Goal: Task Accomplishment & Management: Complete application form

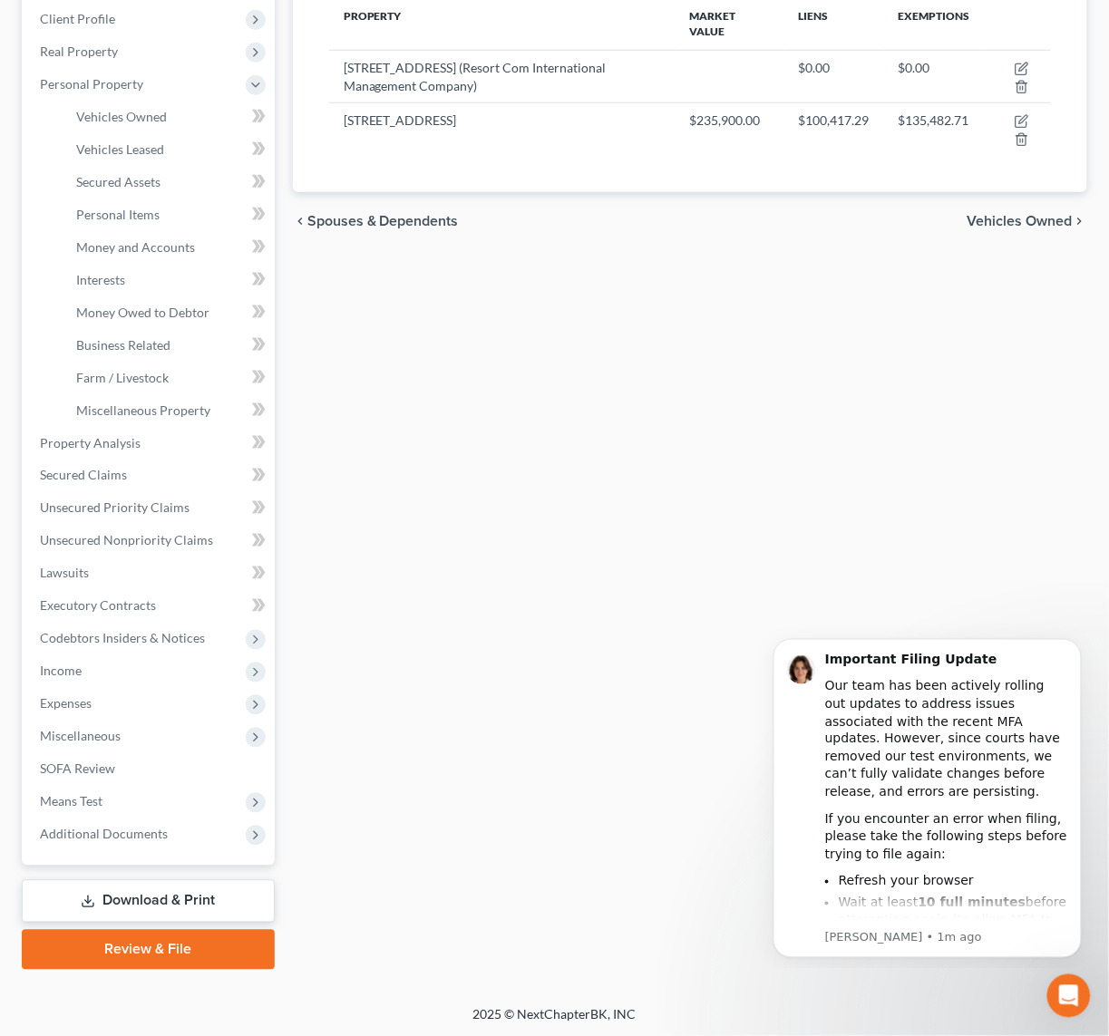
click at [661, 441] on div "Properties Owned New Property Property Market Value Liens Exemptions 6850 Bermu…" at bounding box center [690, 446] width 812 height 1047
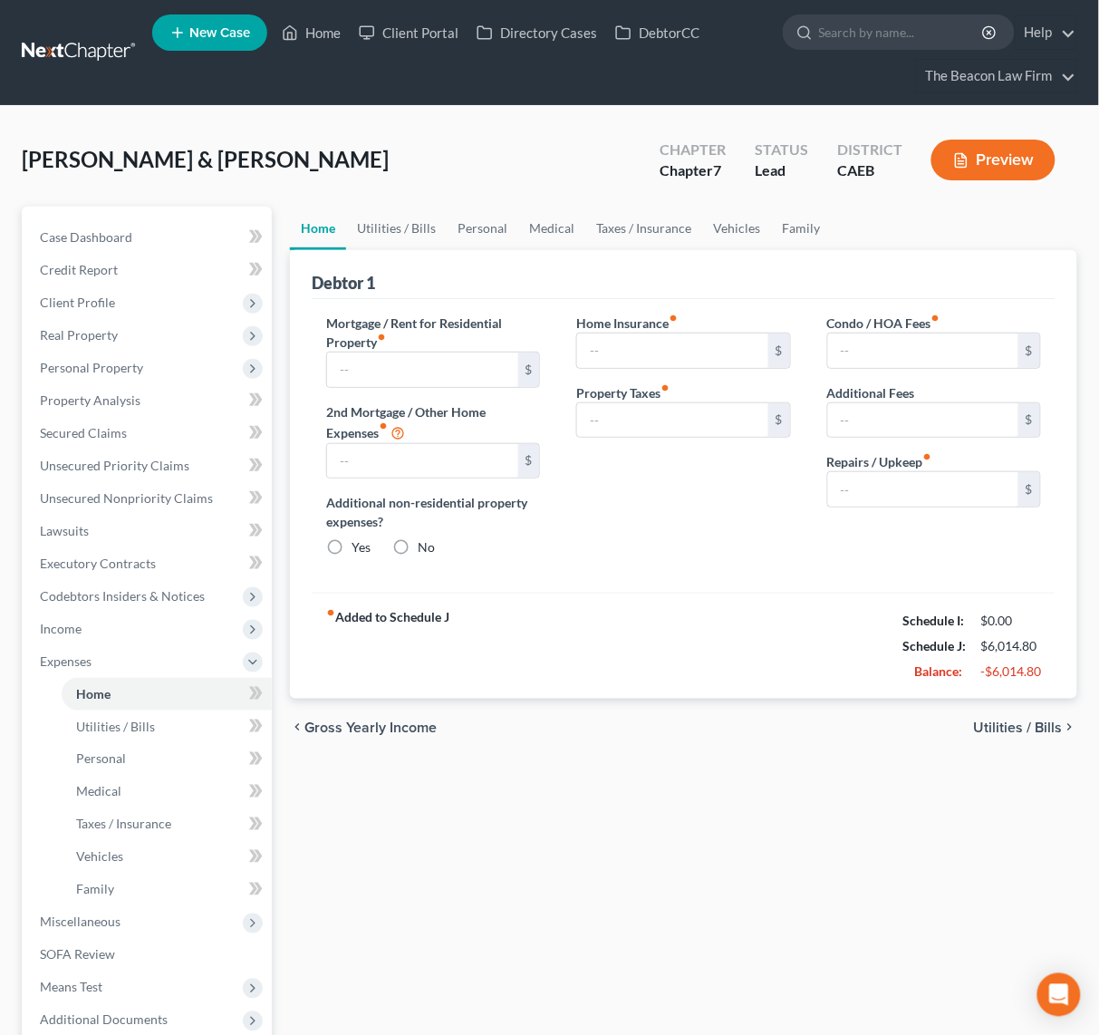
type input "760.00"
type input "0.00"
radio input "true"
type input "189.80"
type input "125.00"
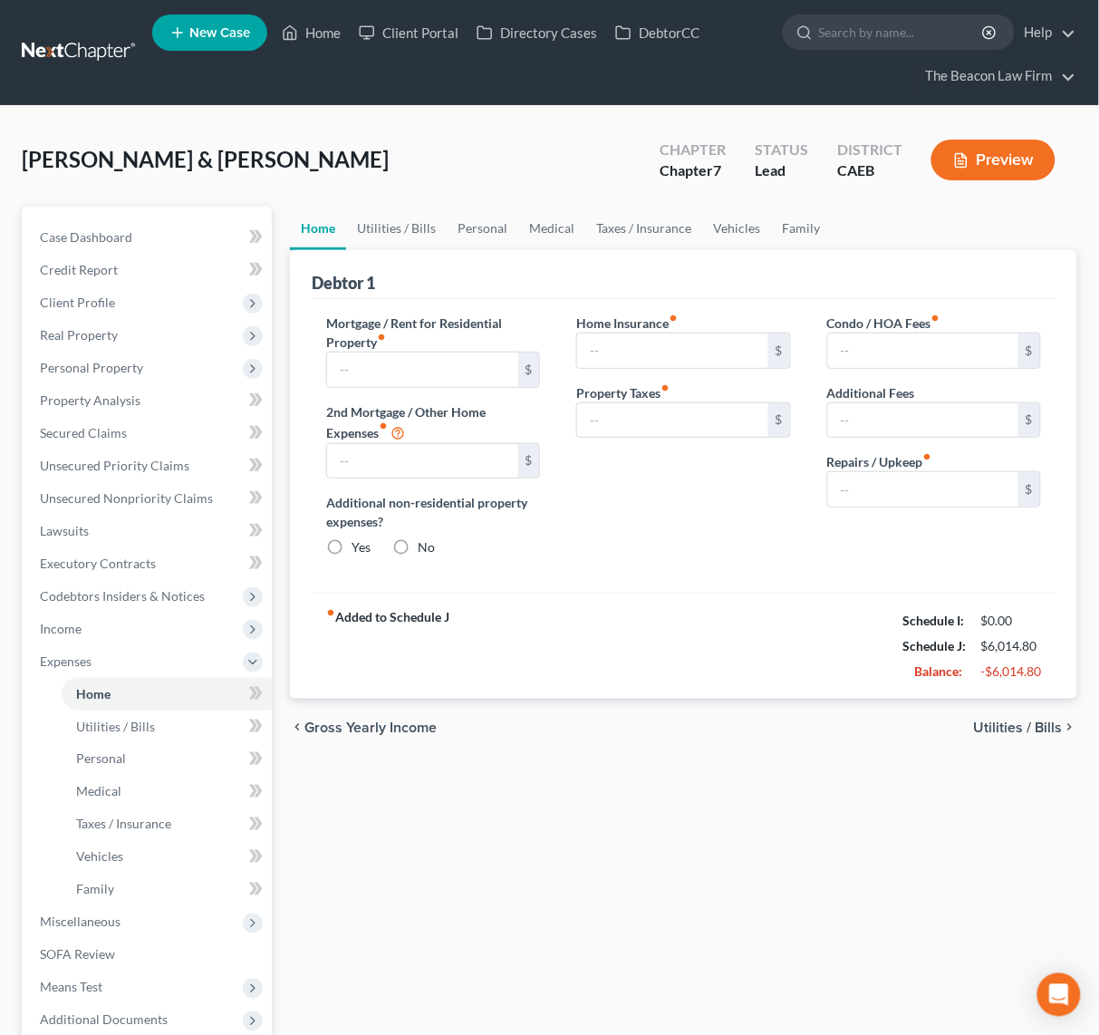
type input "0.00"
type input "100.00"
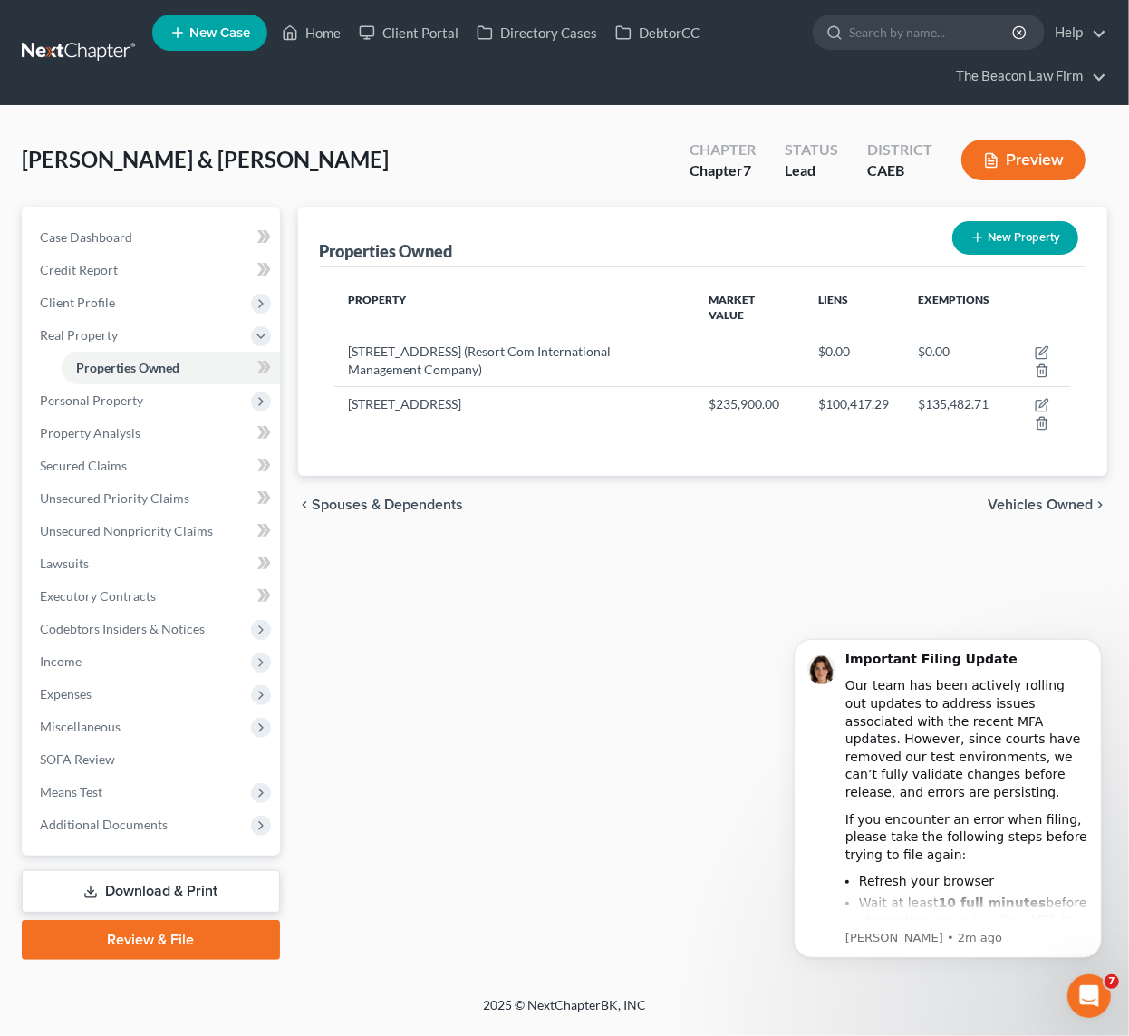
click at [685, 596] on div "Properties Owned New Property Property Market Value Liens Exemptions 6850 Bermu…" at bounding box center [703, 583] width 828 height 753
click at [122, 493] on span "Unsecured Priority Claims" at bounding box center [115, 497] width 150 height 15
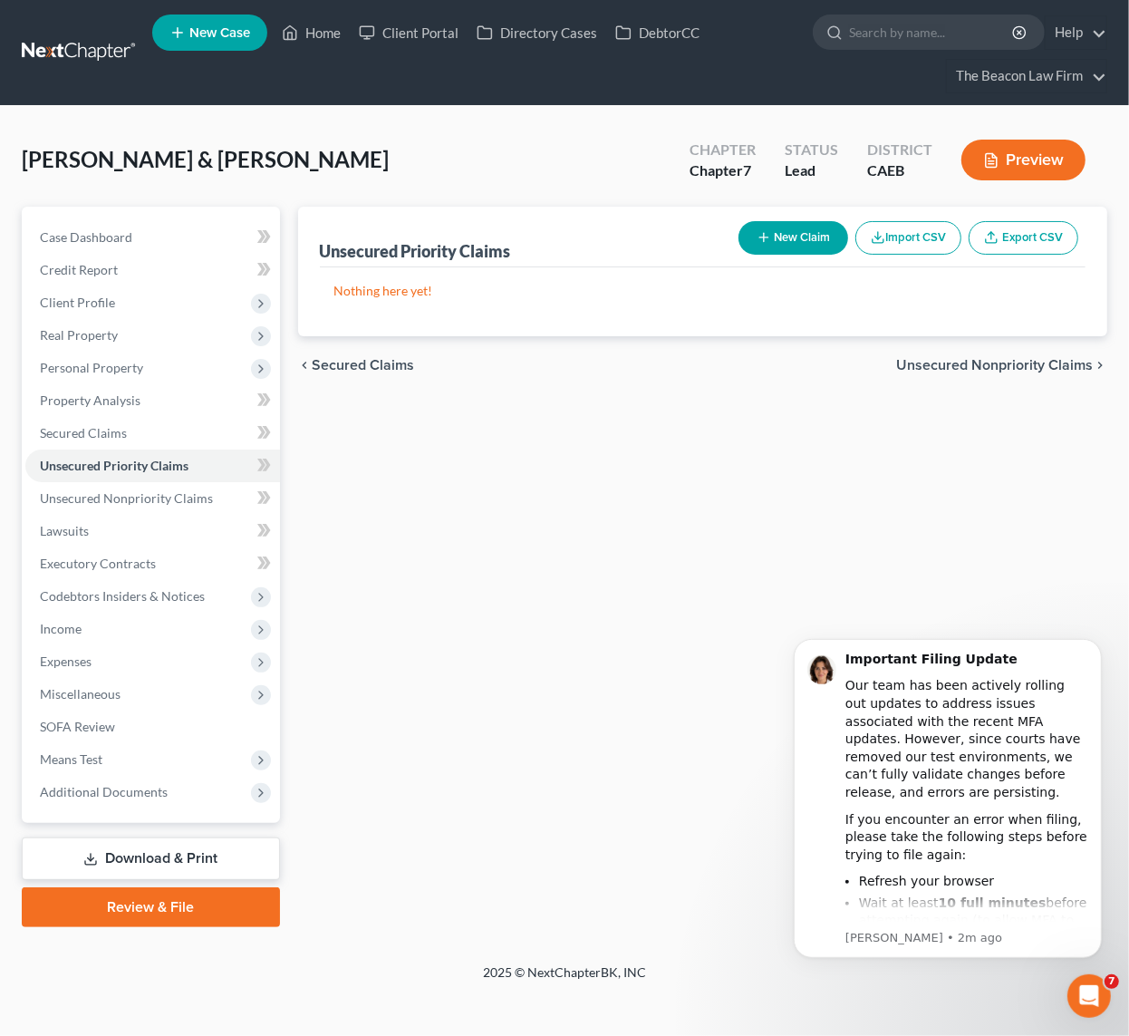
click at [809, 238] on button "New Claim" at bounding box center [794, 238] width 110 height 34
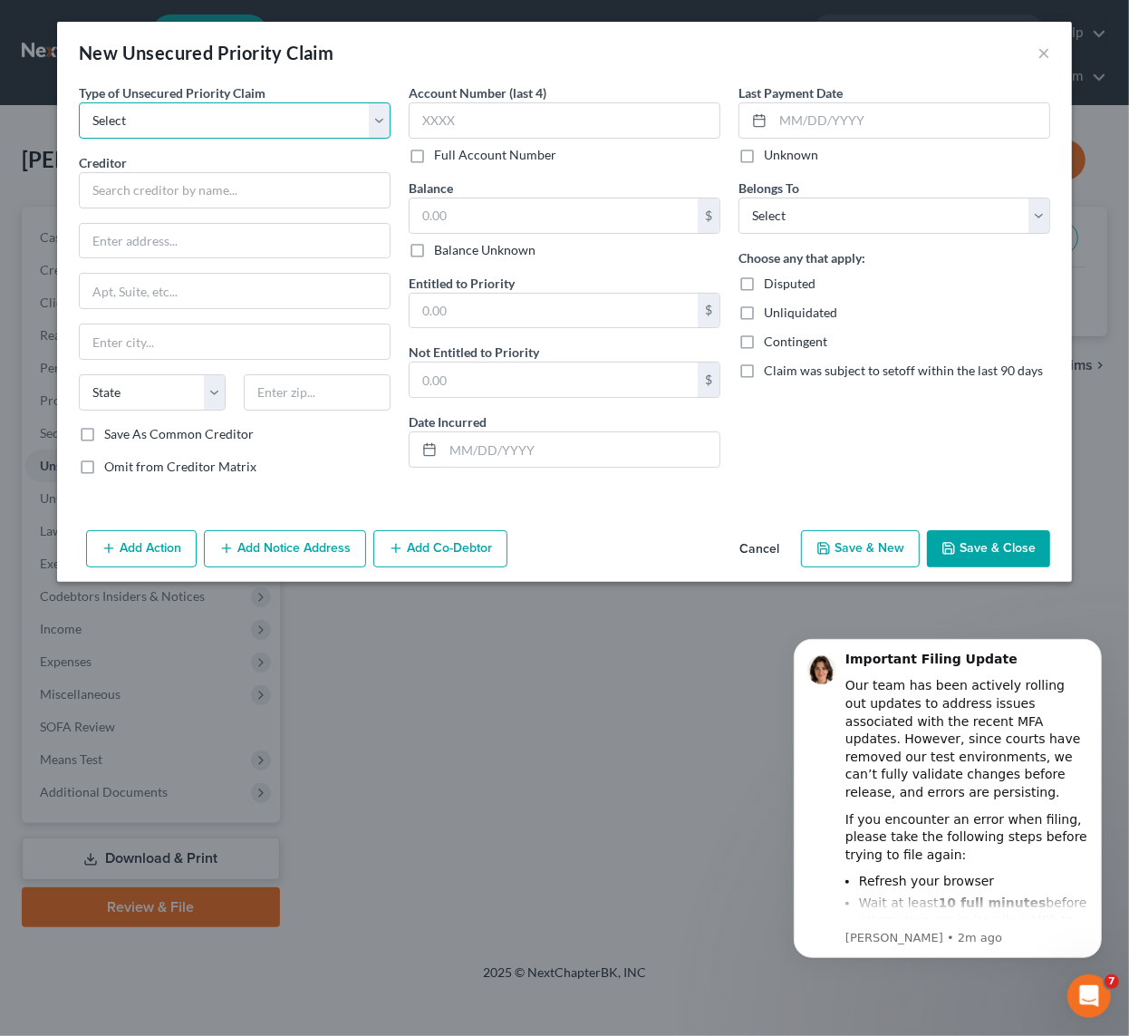
click at [375, 114] on select "Select Taxes & Other Government Units Domestic Support Obligations Extensions o…" at bounding box center [235, 120] width 312 height 36
select select "0"
click at [79, 102] on select "Select Taxes & Other Government Units Domestic Support Obligations Extensions o…" at bounding box center [235, 120] width 312 height 36
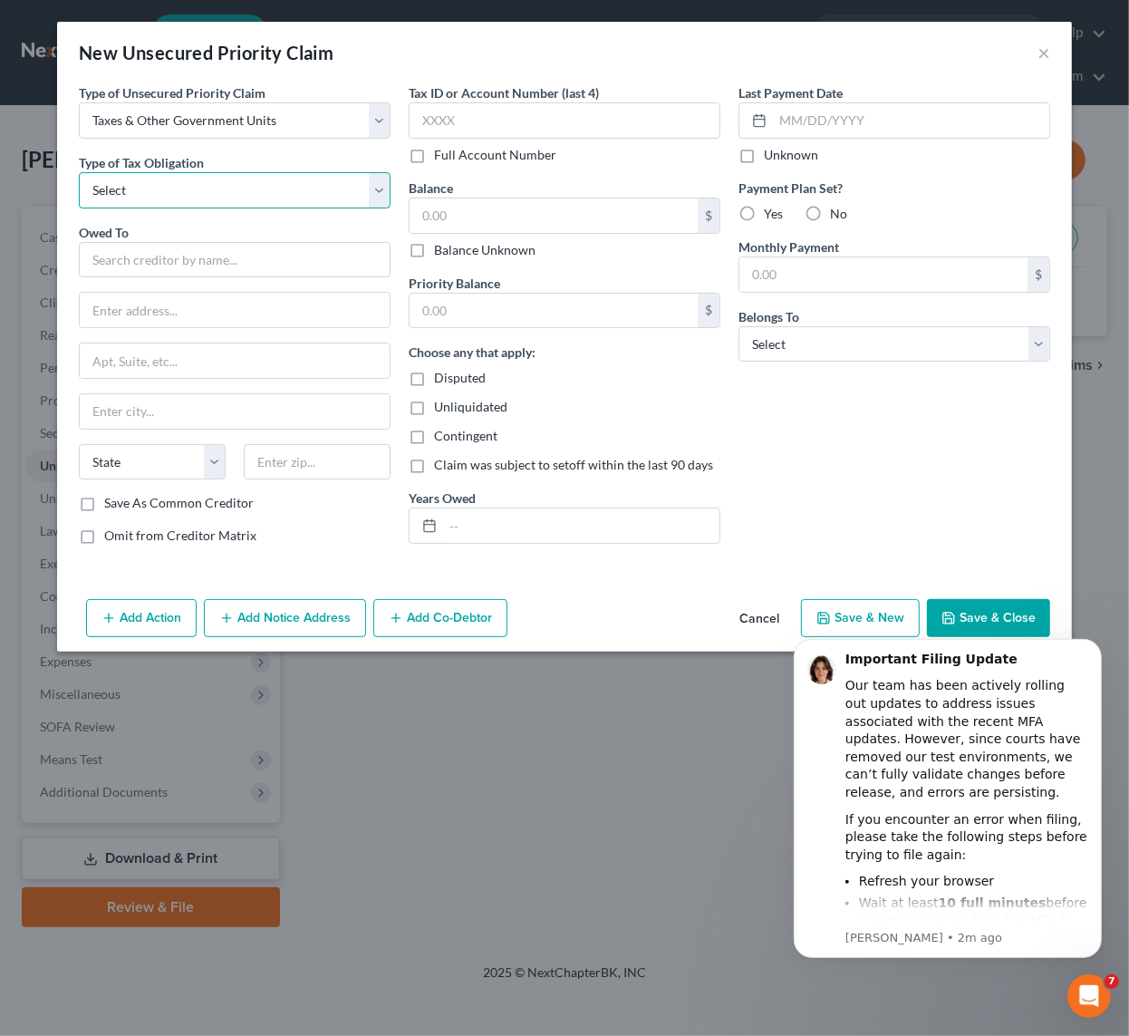
drag, startPoint x: 328, startPoint y: 134, endPoint x: 221, endPoint y: 185, distance: 118.4
click at [221, 185] on select "Select Federal City State Franchise Tax Board Other" at bounding box center [235, 190] width 312 height 36
select select "0"
click at [79, 172] on select "Select Federal City State Franchise Tax Board Other" at bounding box center [235, 190] width 312 height 36
click at [160, 255] on input "text" at bounding box center [235, 260] width 312 height 36
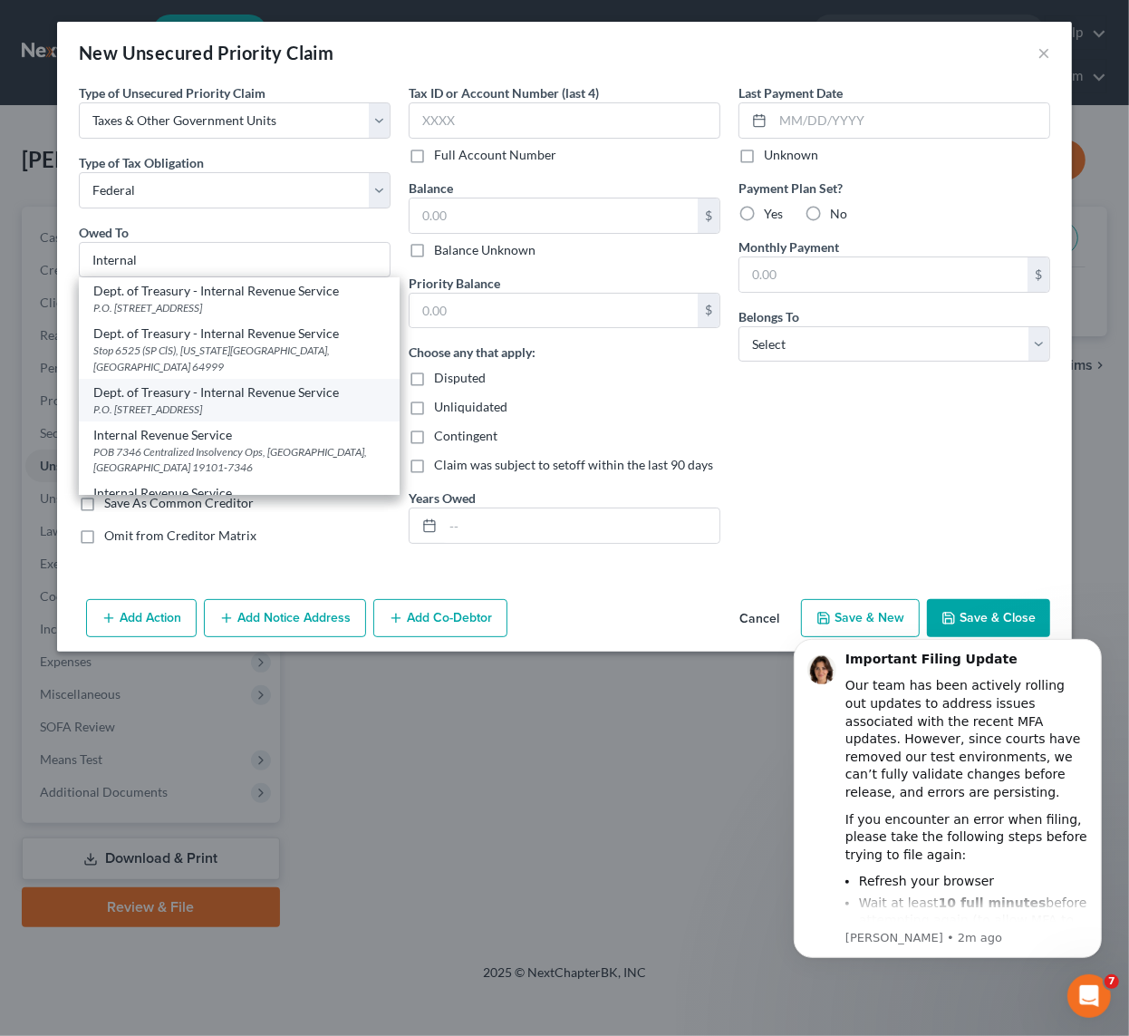
click at [200, 402] on div "P.O. Box 7346, Philadelphia, PA 19101" at bounding box center [239, 409] width 292 height 15
type input "Dept. of Treasury - Internal Revenue Service"
type input "P.O. Box 7346"
type input "Philadelphia"
select select "39"
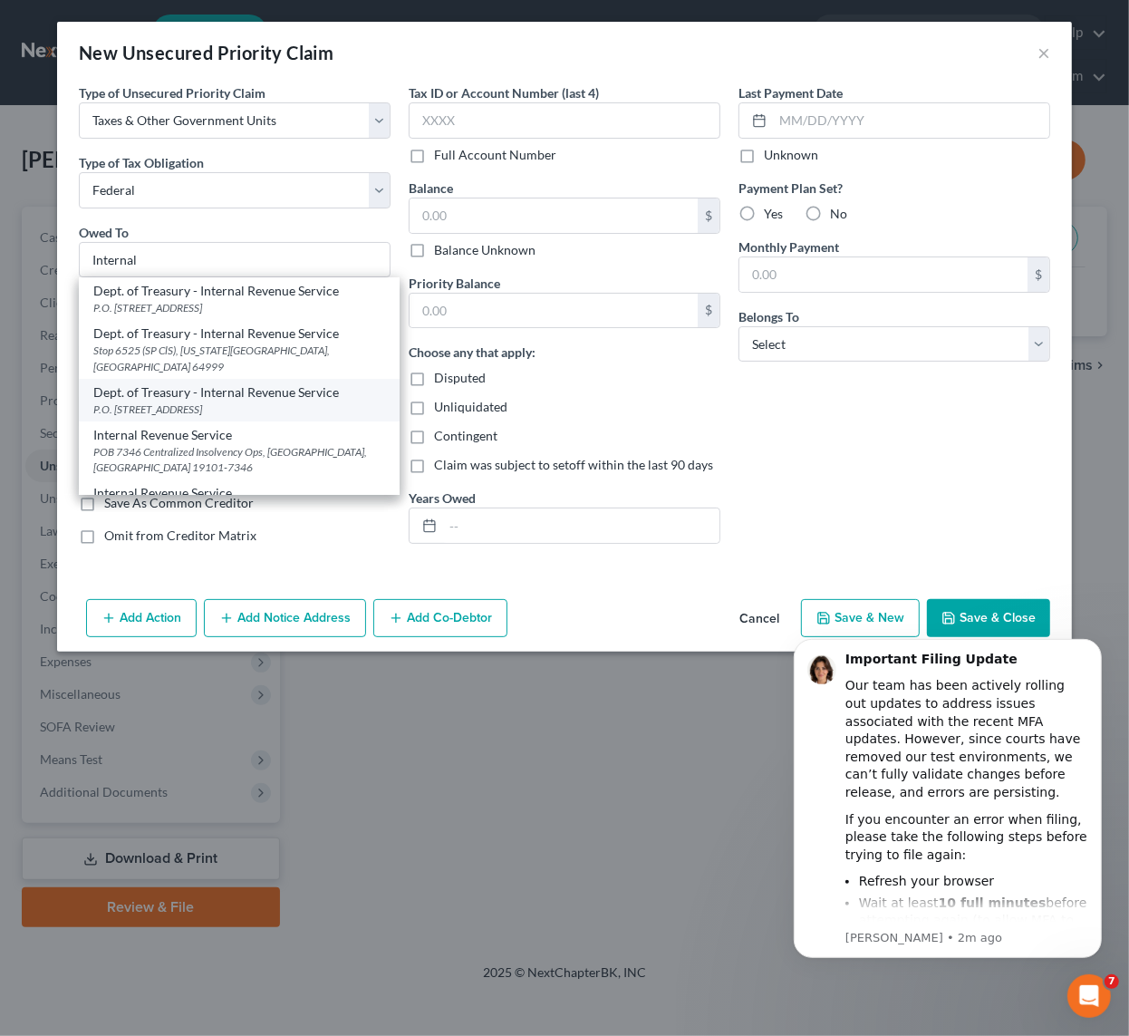
type input "19101"
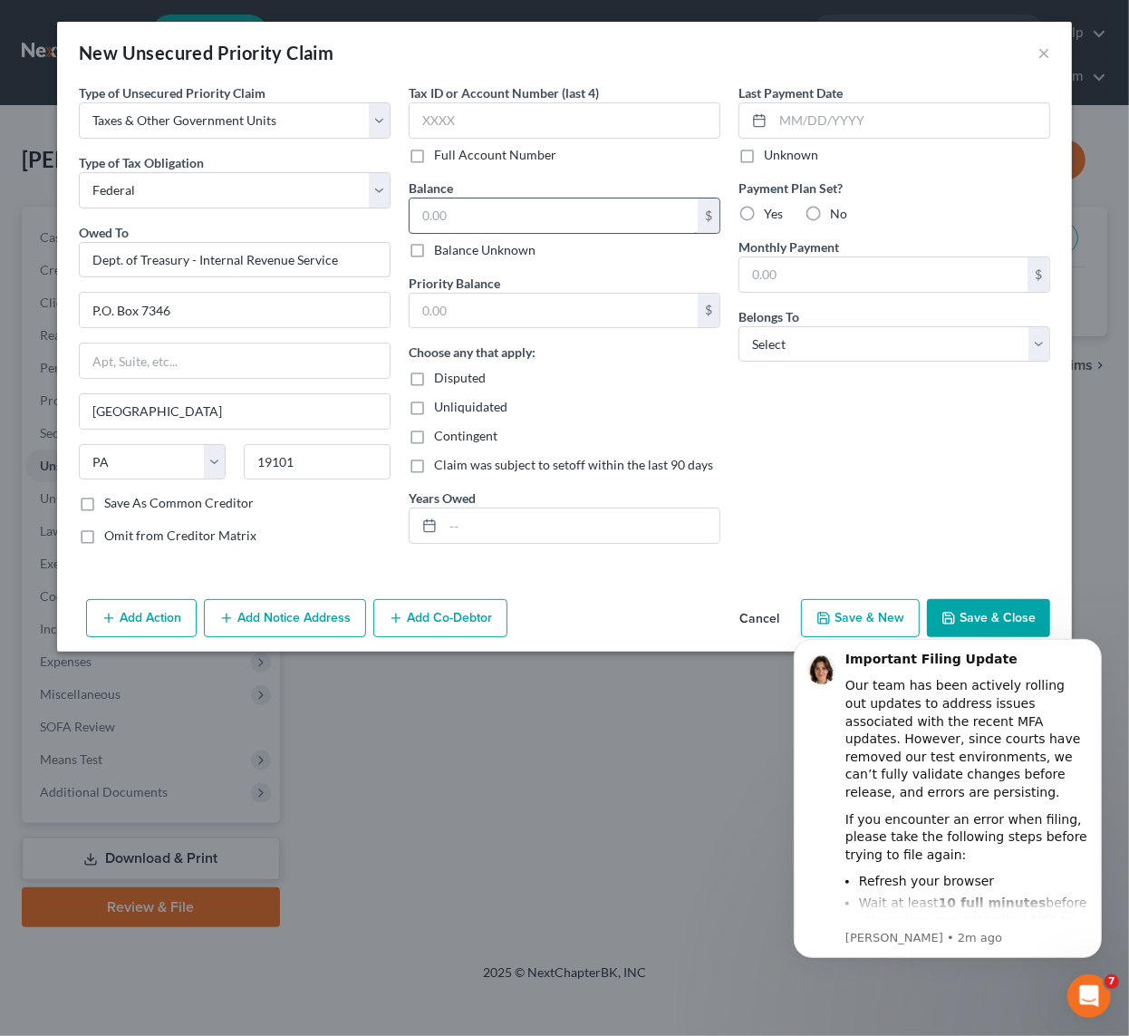
drag, startPoint x: 474, startPoint y: 211, endPoint x: 442, endPoint y: 214, distance: 31.8
click at [446, 213] on input "text" at bounding box center [554, 216] width 288 height 34
type input "1,184.73"
click at [492, 532] on input "text" at bounding box center [581, 526] width 276 height 34
type input "2021"
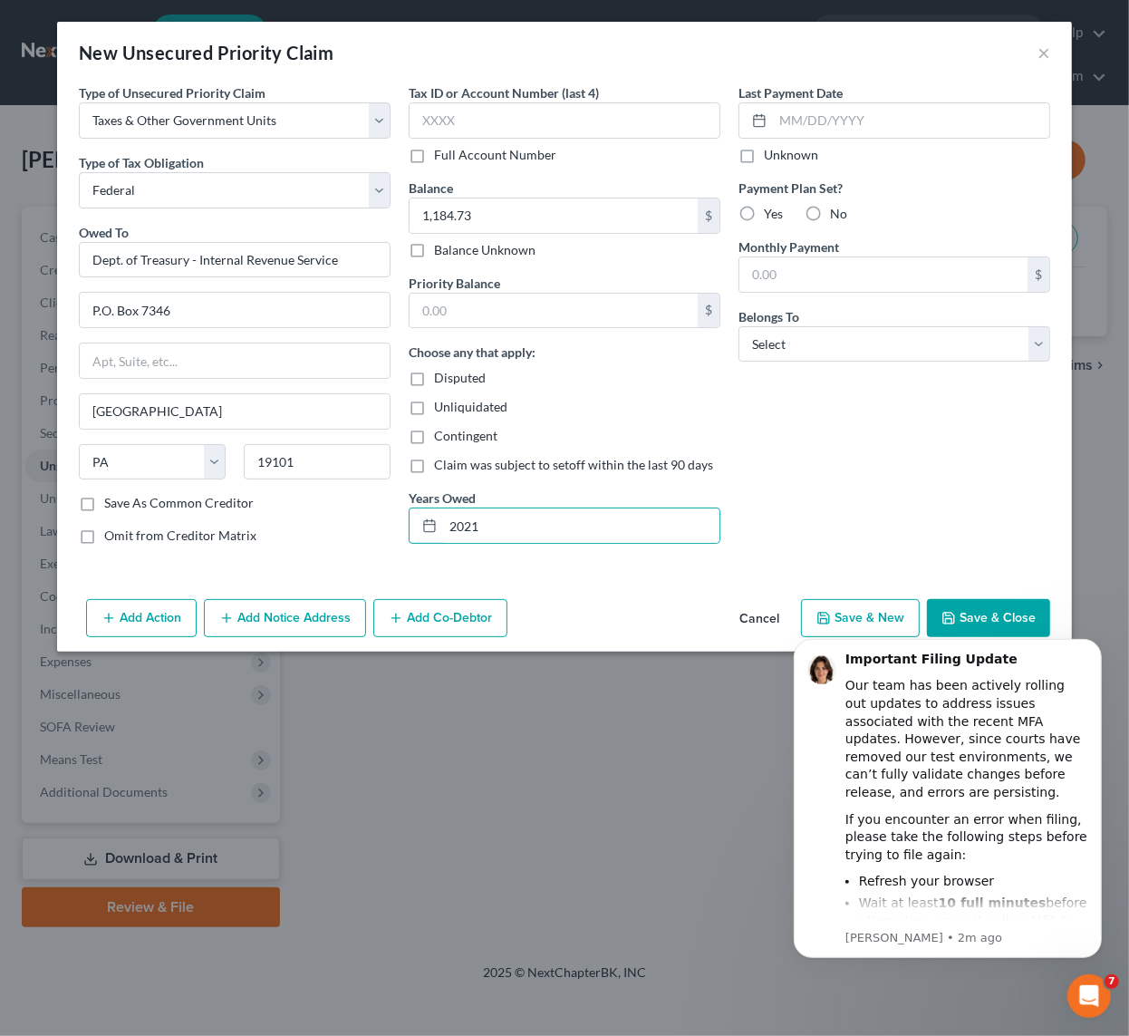
click at [867, 415] on div "Last Payment Date Unknown Payment Plan Set? Yes No Monthly Payment $ Belongs To…" at bounding box center [895, 321] width 330 height 476
drag, startPoint x: 809, startPoint y: 216, endPoint x: 812, endPoint y: 244, distance: 28.3
click at [830, 213] on label "No" at bounding box center [838, 214] width 17 height 18
click at [838, 213] on input "No" at bounding box center [844, 211] width 12 height 12
radio input "true"
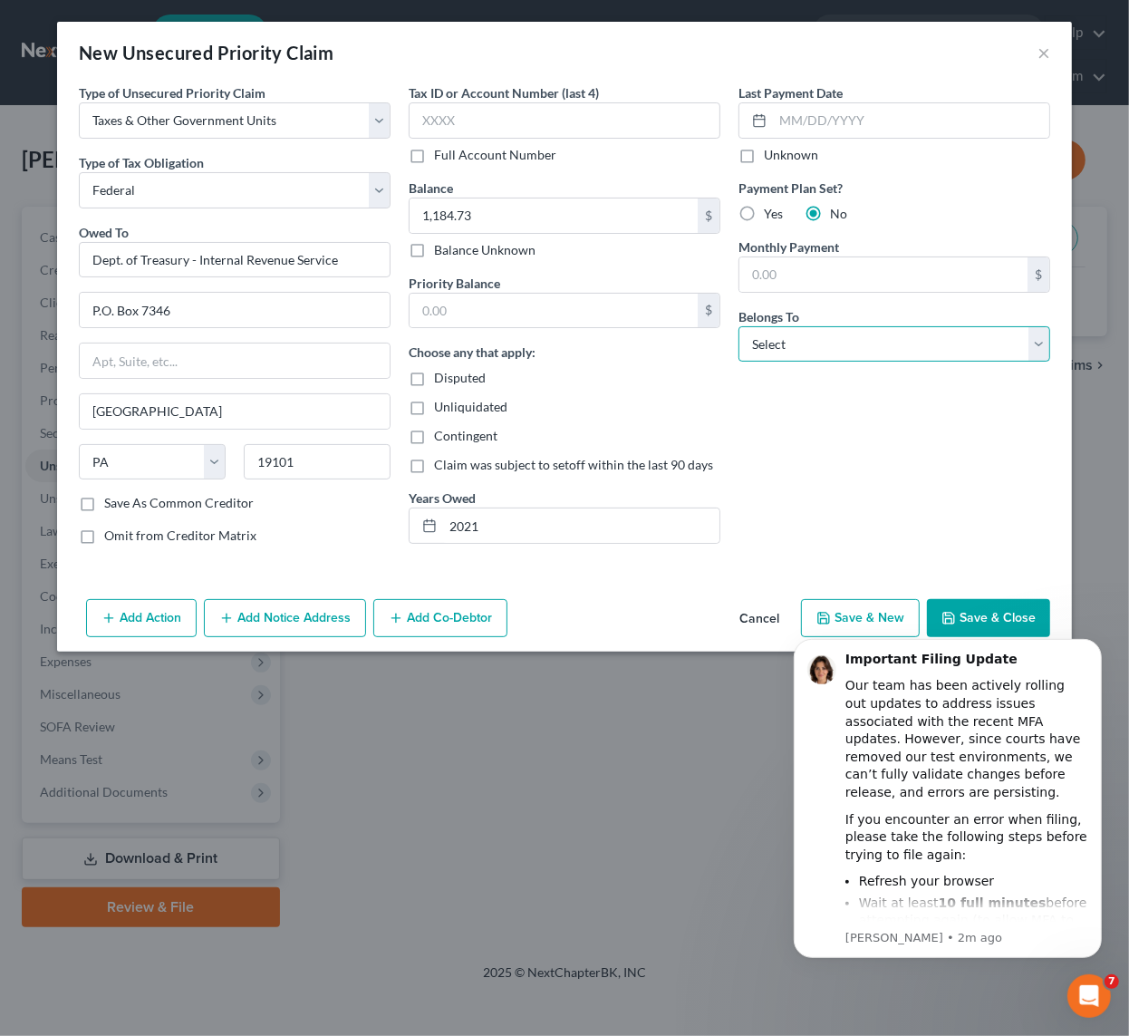
click at [804, 348] on select "Select Debtor 1 Only Debtor 2 Only Debtor 1 And Debtor 2 Only At Least One Of T…" at bounding box center [895, 344] width 312 height 36
select select "2"
click at [739, 326] on select "Select Debtor 1 Only Debtor 2 Only Debtor 1 And Debtor 2 Only At Least One Of T…" at bounding box center [895, 344] width 312 height 36
click at [979, 621] on html "Important Filing Update Our team has been actively rolling out updates to addre…" at bounding box center [947, 821] width 363 height 412
click at [1008, 615] on iframe at bounding box center [948, 821] width 363 height 412
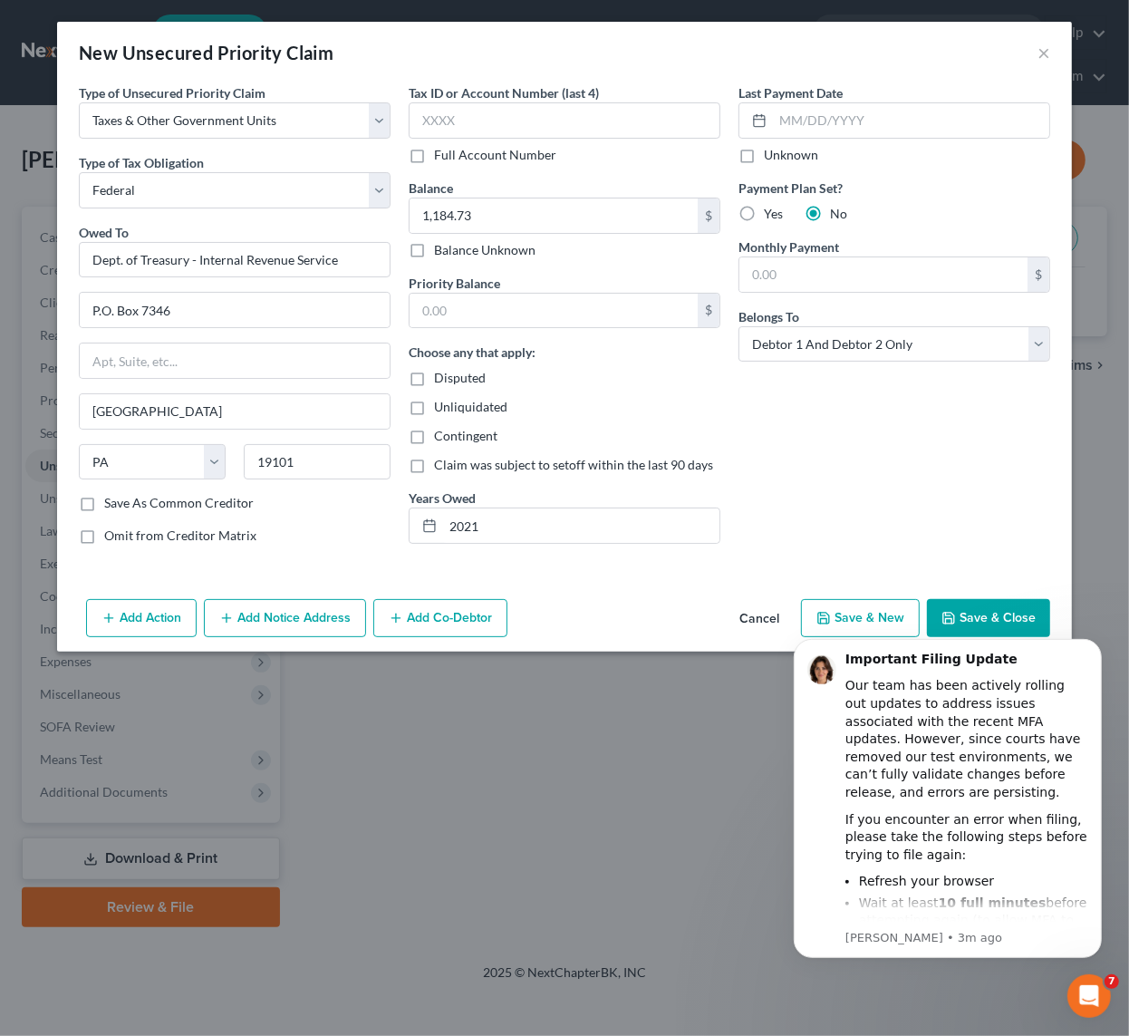
click at [1008, 615] on iframe at bounding box center [948, 821] width 363 height 412
click at [1095, 644] on icon "Dismiss notification" at bounding box center [1096, 643] width 10 height 10
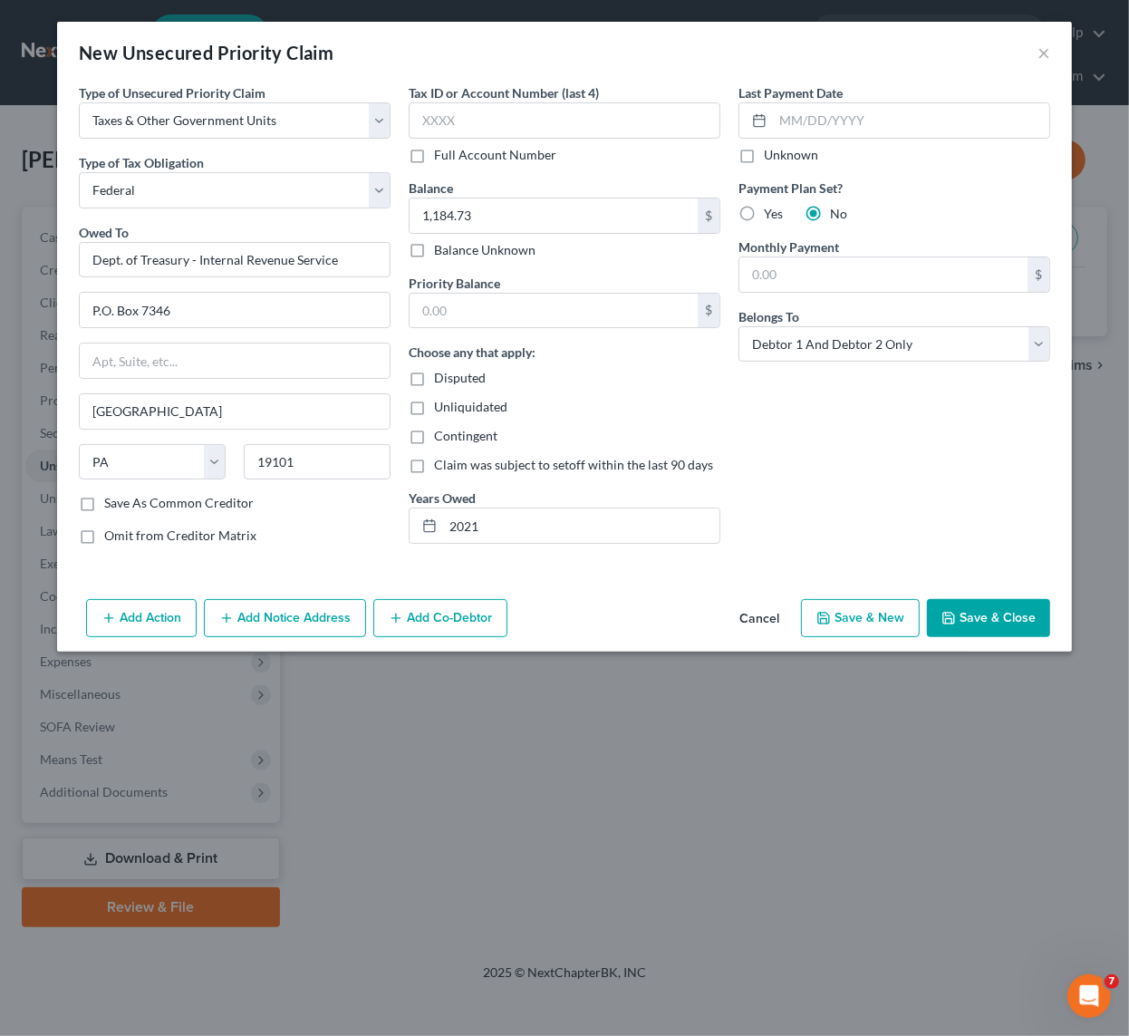
click at [993, 619] on button "Save & Close" at bounding box center [988, 618] width 123 height 38
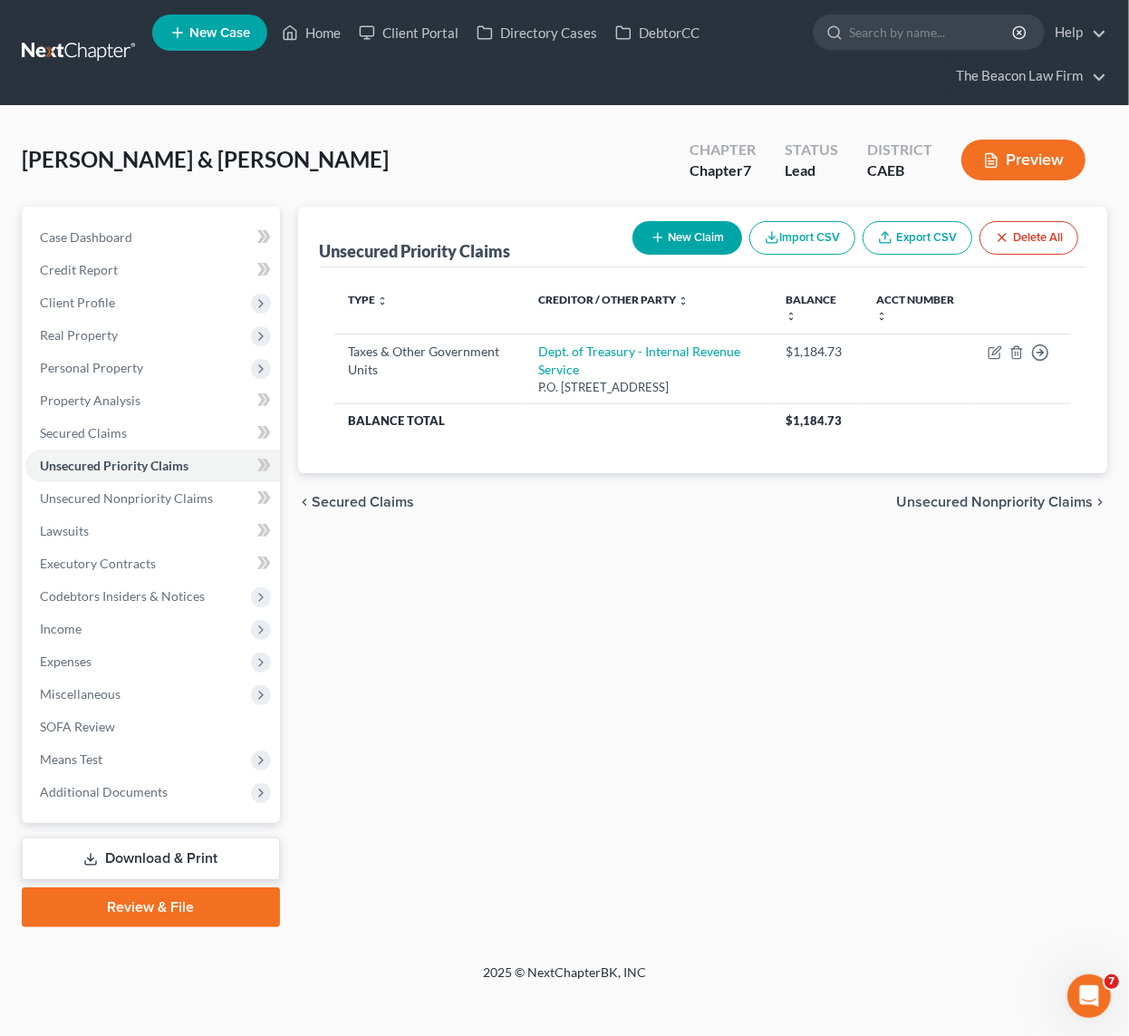
drag, startPoint x: 319, startPoint y: 623, endPoint x: 318, endPoint y: 607, distance: 15.4
click at [321, 619] on div "Unsecured Priority Claims New Claim Import CSV Export CSV Delete All Type expan…" at bounding box center [703, 567] width 828 height 721
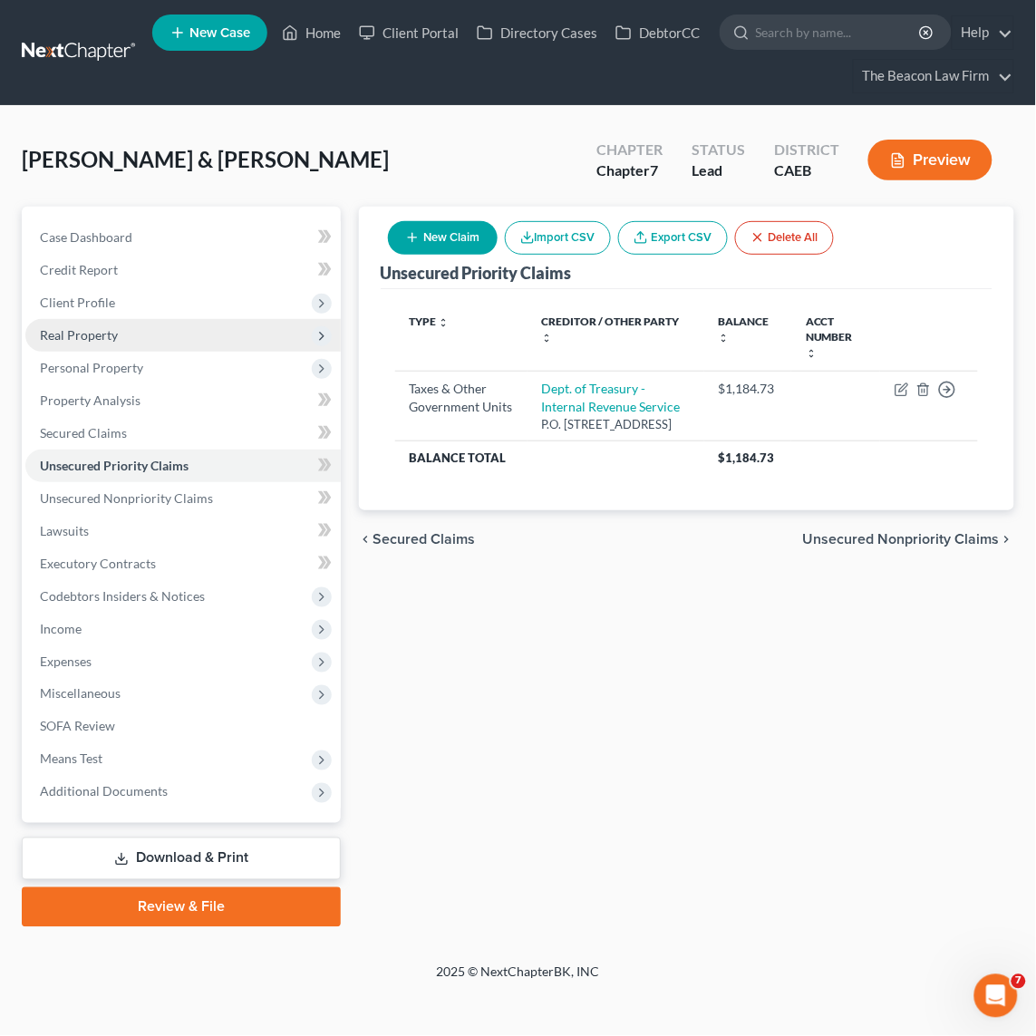
click at [74, 334] on span "Real Property" at bounding box center [79, 334] width 78 height 15
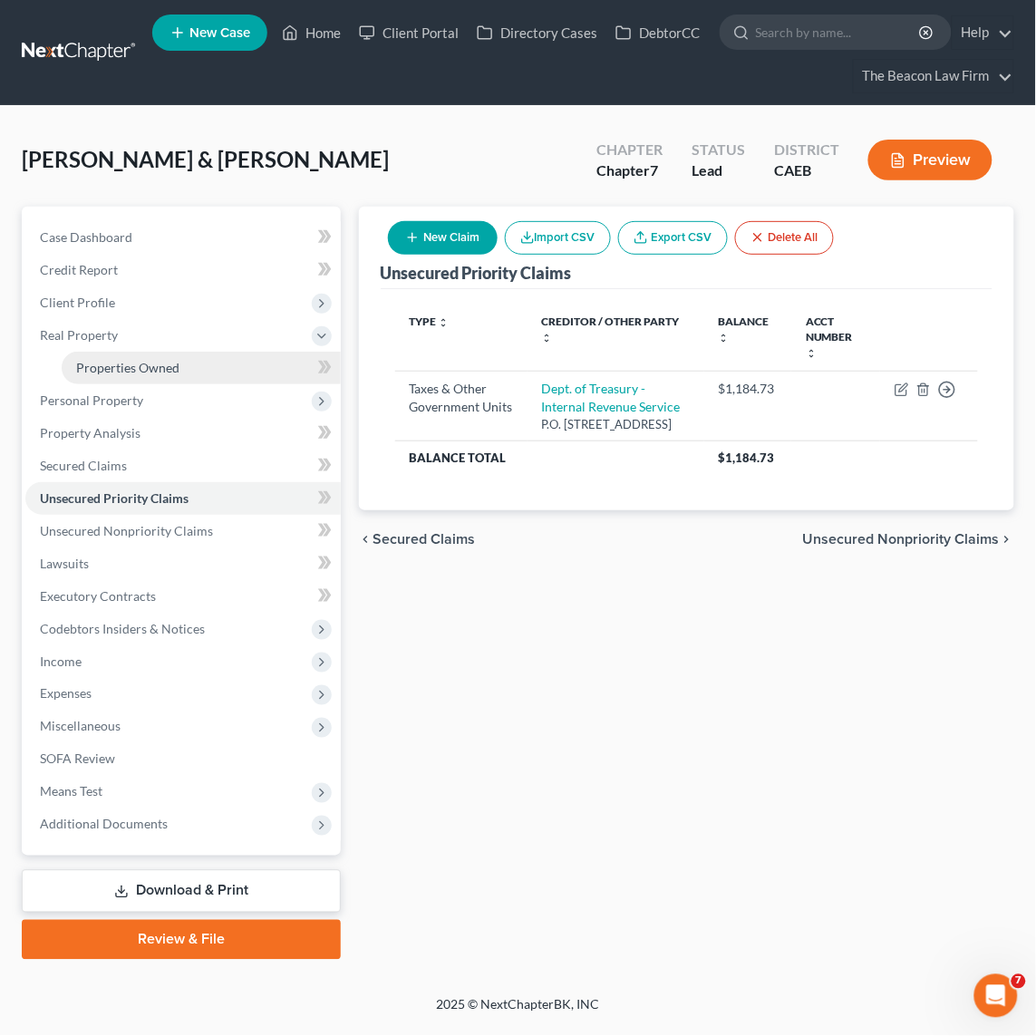
click at [124, 368] on span "Properties Owned" at bounding box center [127, 367] width 103 height 15
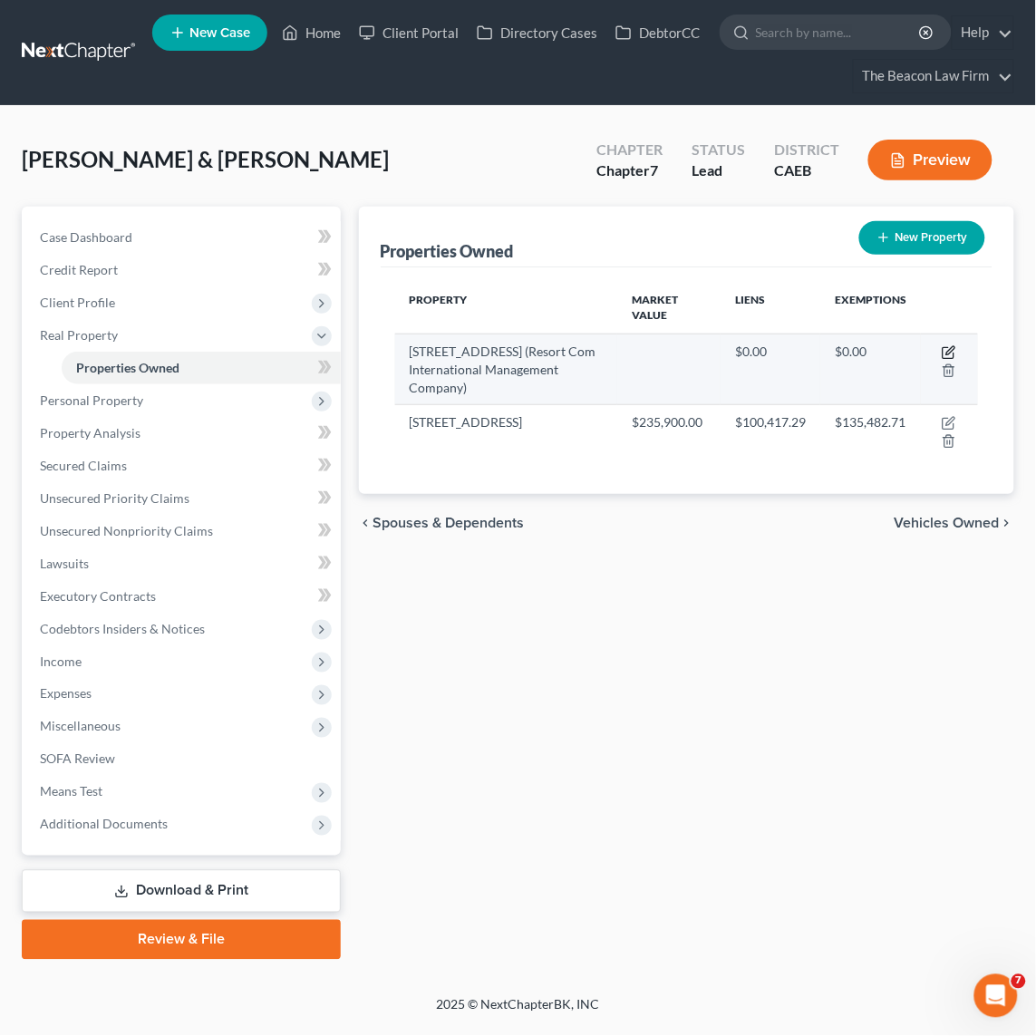
click at [953, 349] on icon "button" at bounding box center [949, 352] width 15 height 15
select select "31"
select select "1"
select select "7"
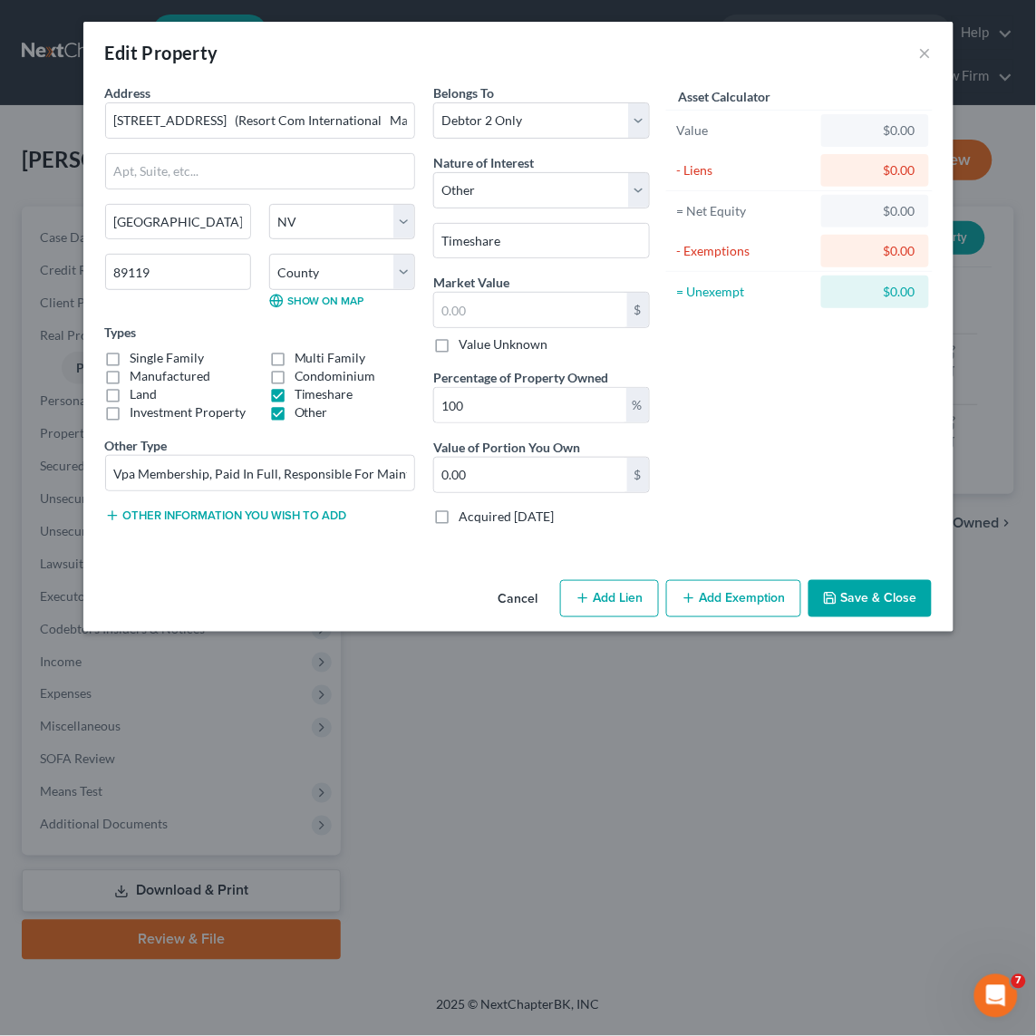
click at [609, 599] on button "Add Lien" at bounding box center [609, 599] width 99 height 38
select select "1"
select select "0"
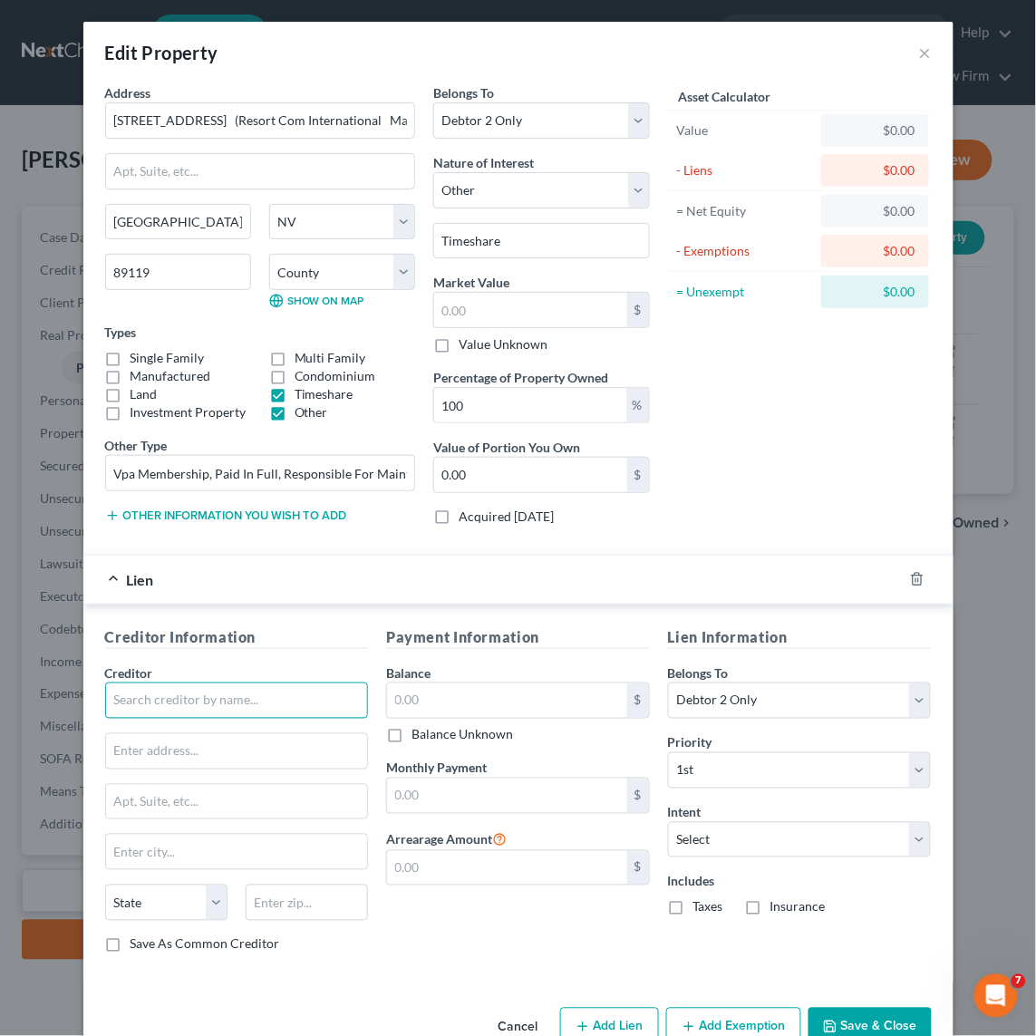
click at [194, 704] on input "text" at bounding box center [237, 701] width 264 height 36
type input "The ResortCom"
type input "6850 Bermuda Road"
type input "89119"
type input "Las Vegas"
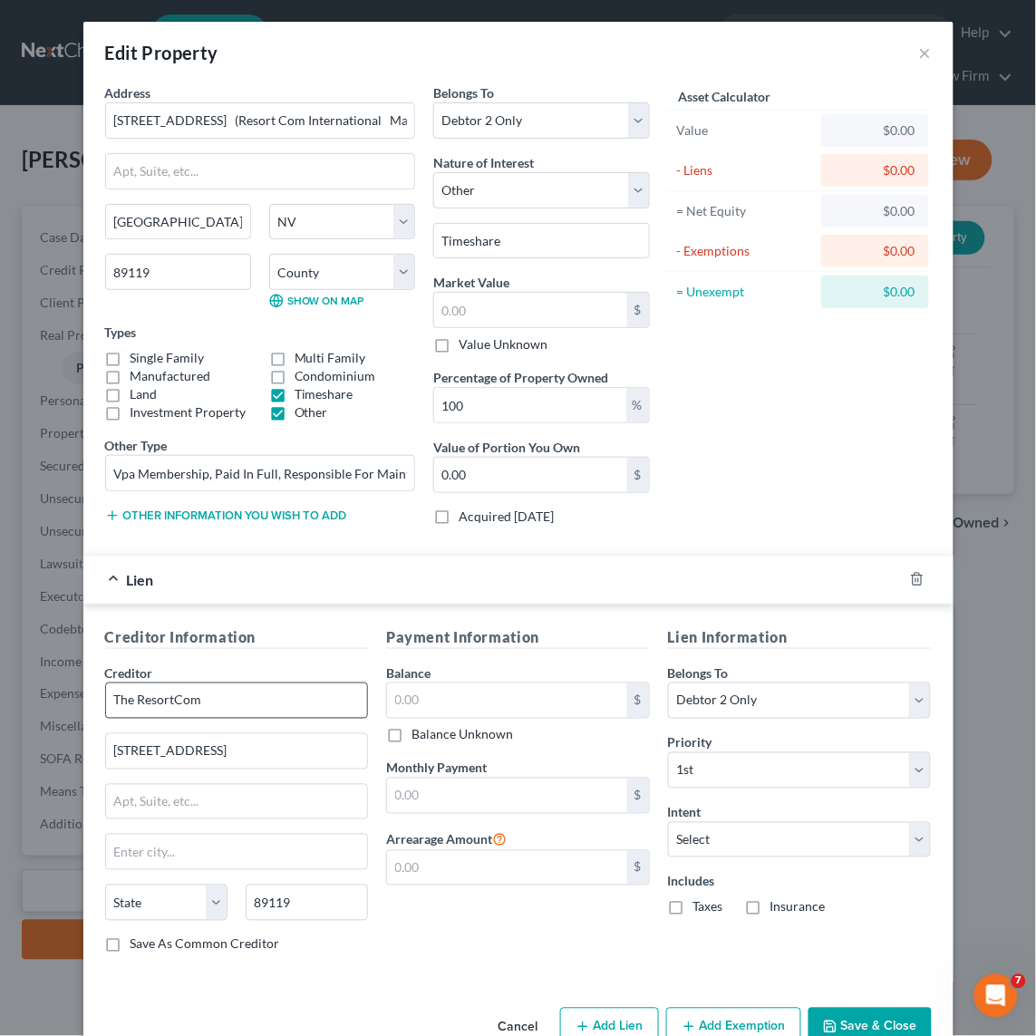
select select "31"
click at [445, 694] on input "text" at bounding box center [507, 700] width 240 height 34
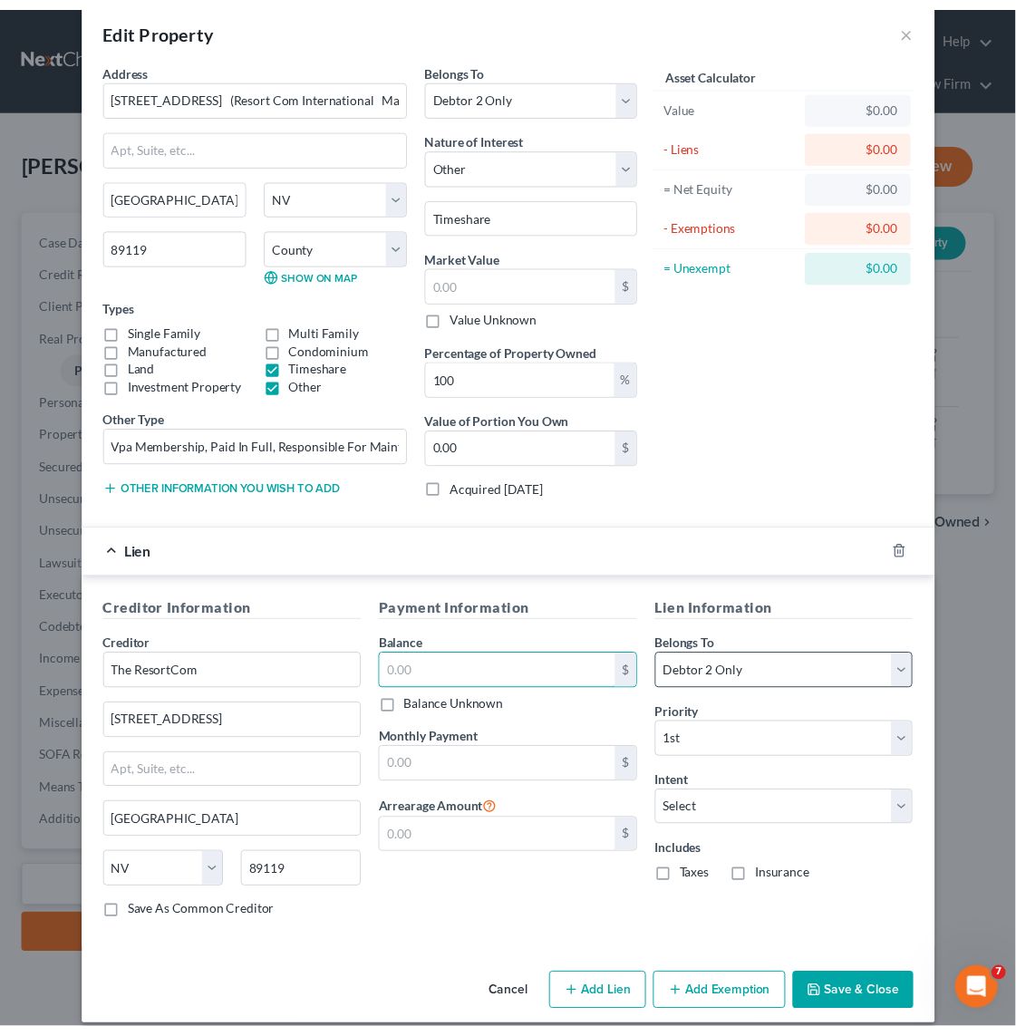
scroll to position [51, 0]
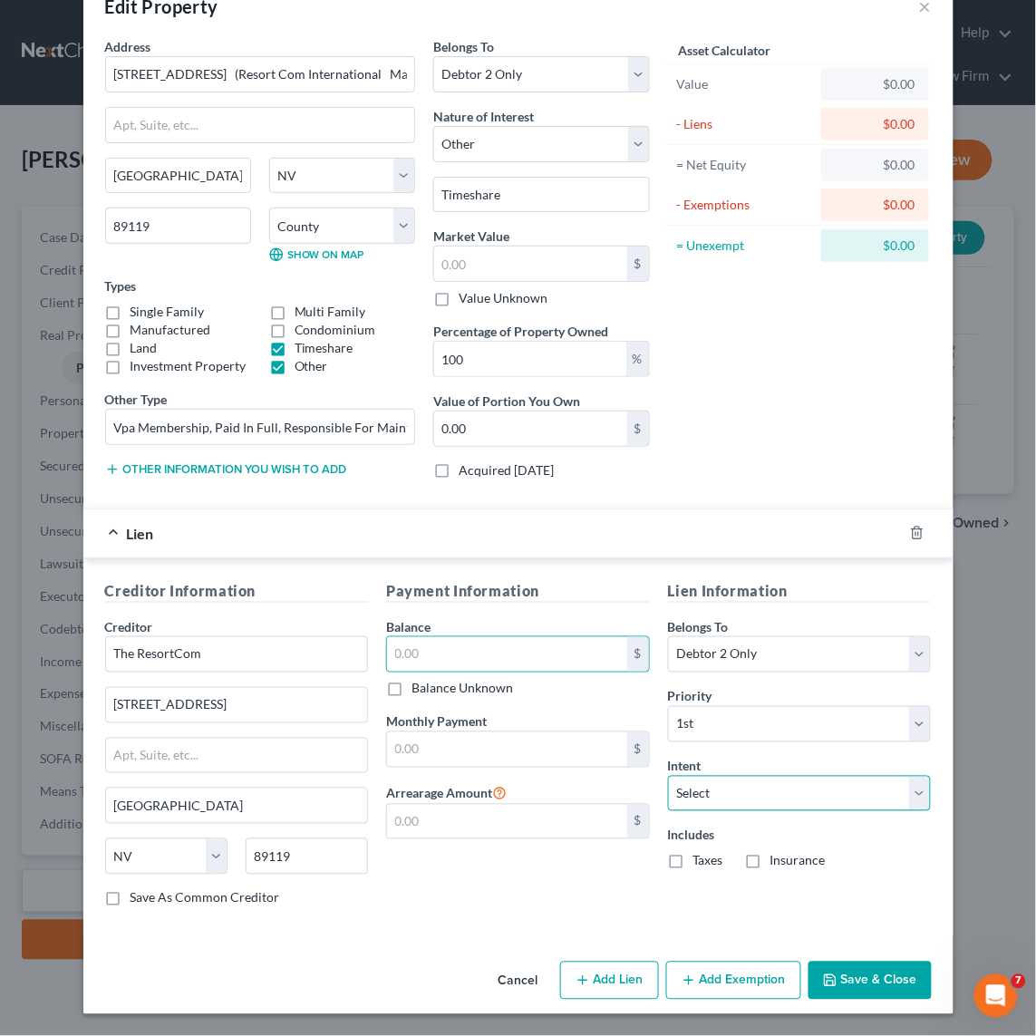
click at [735, 796] on select "Select Surrender Redeem Reaffirm Avoid Other" at bounding box center [800, 794] width 264 height 36
select select "0"
click at [668, 776] on select "Select Surrender Redeem Reaffirm Avoid Other" at bounding box center [800, 794] width 264 height 36
click at [540, 870] on div "Payment Information Balance $ Balance Unknown Balance Undetermined $ Balance Un…" at bounding box center [518, 751] width 282 height 342
click at [860, 974] on button "Save & Close" at bounding box center [870, 981] width 123 height 38
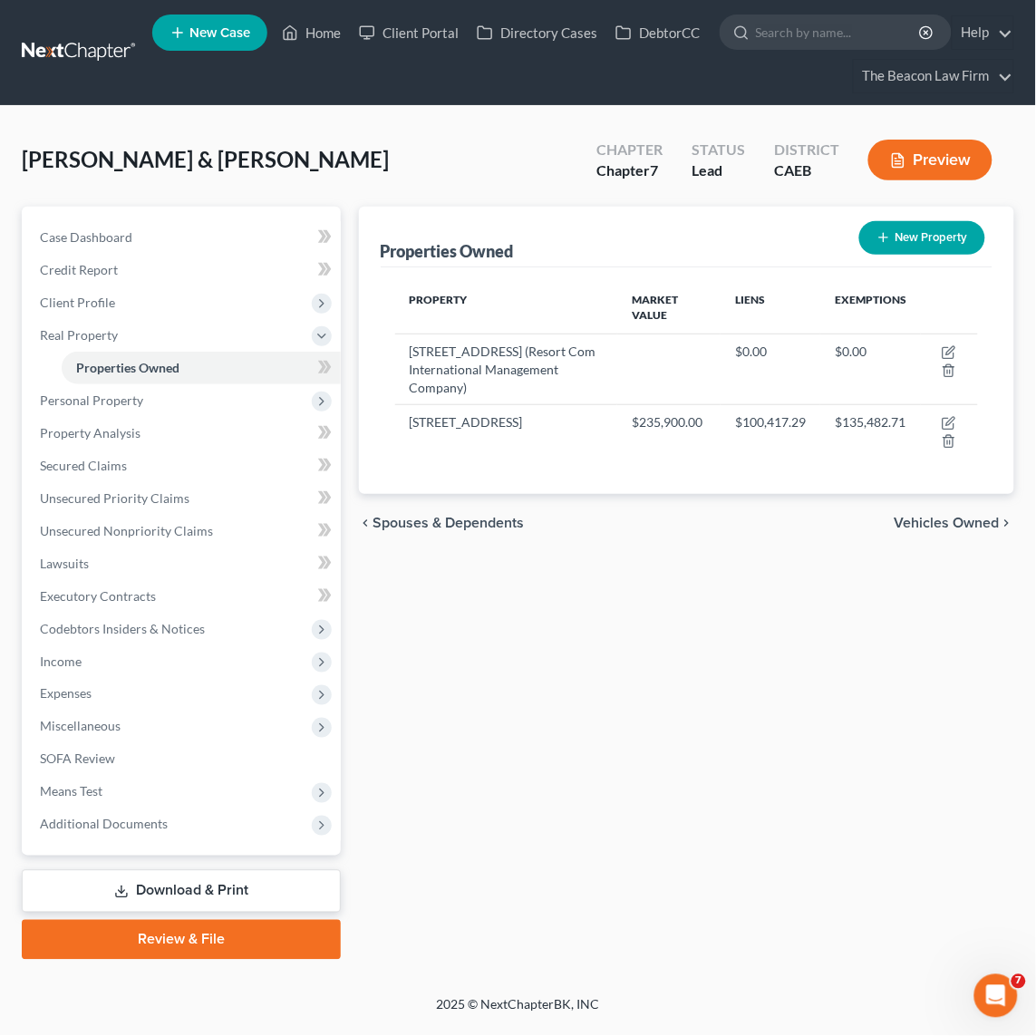
click at [505, 655] on div "Properties Owned New Property Property Market Value Liens Exemptions 6850 Bermu…" at bounding box center [686, 583] width 673 height 753
click at [79, 681] on span "Expenses" at bounding box center [182, 694] width 315 height 33
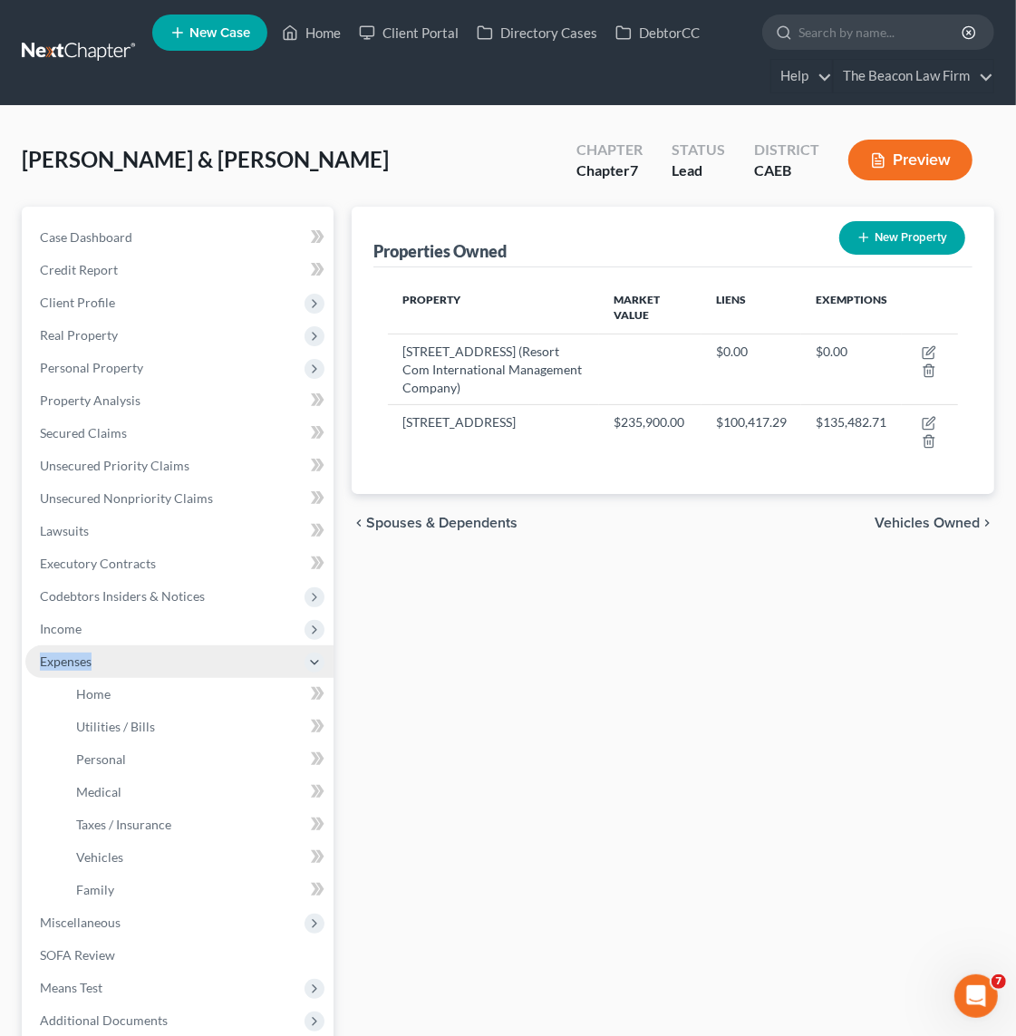
click at [79, 678] on span "Expenses" at bounding box center [179, 661] width 308 height 33
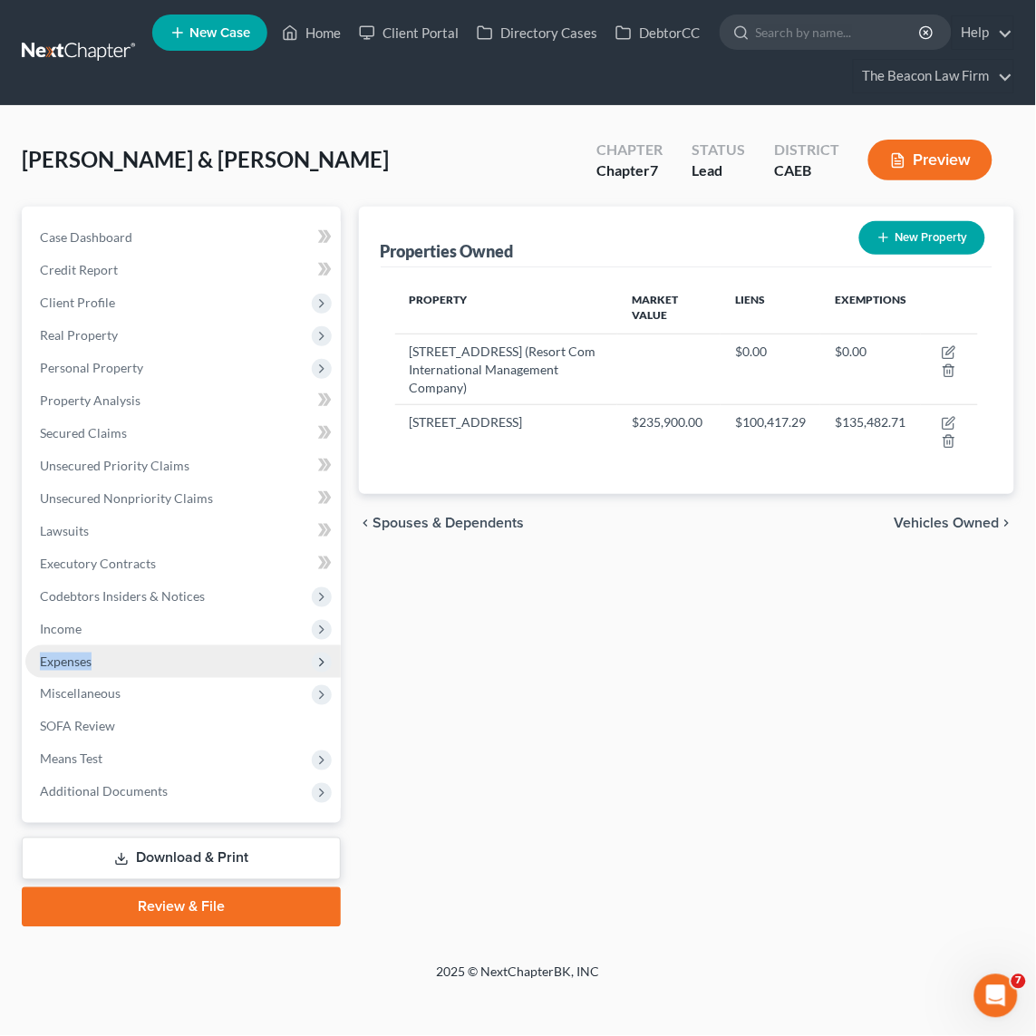
click at [74, 657] on span "Expenses" at bounding box center [66, 661] width 52 height 15
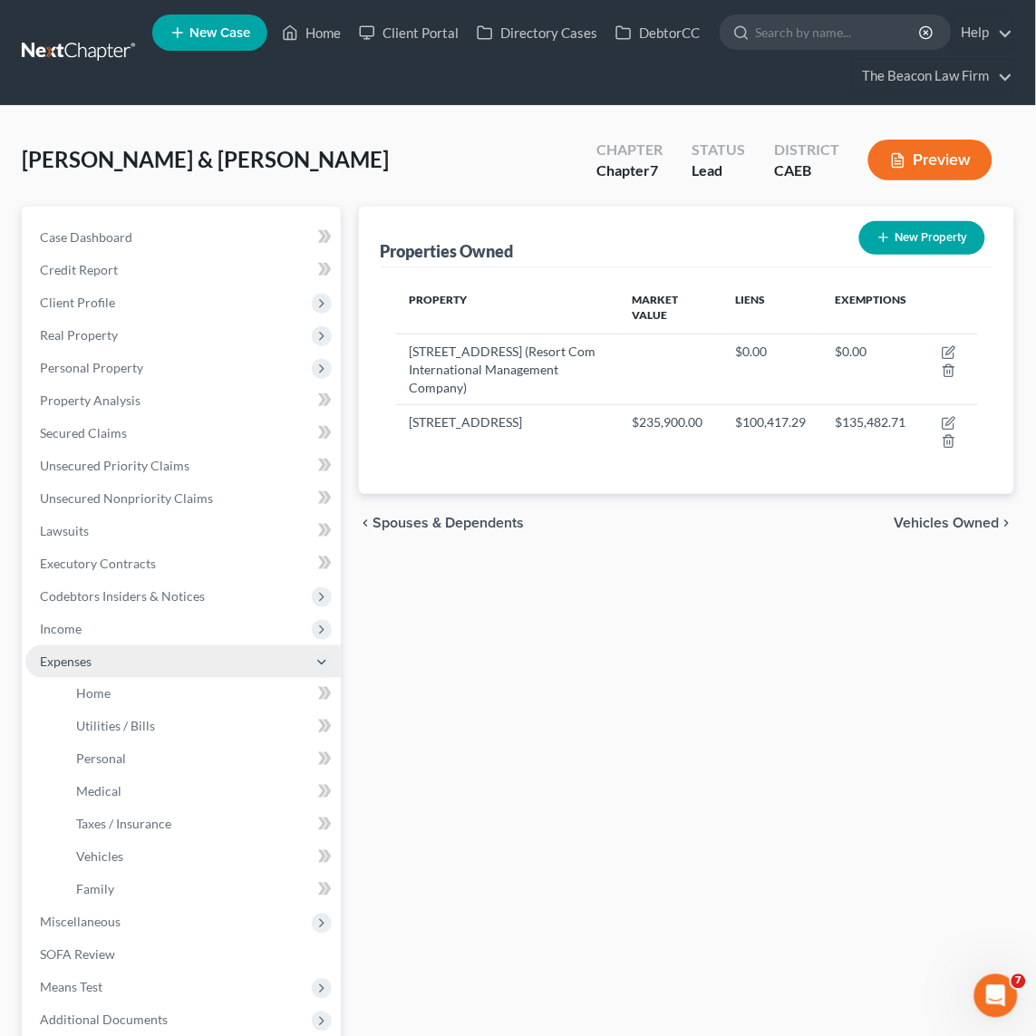
click at [80, 656] on span "Expenses" at bounding box center [66, 661] width 52 height 15
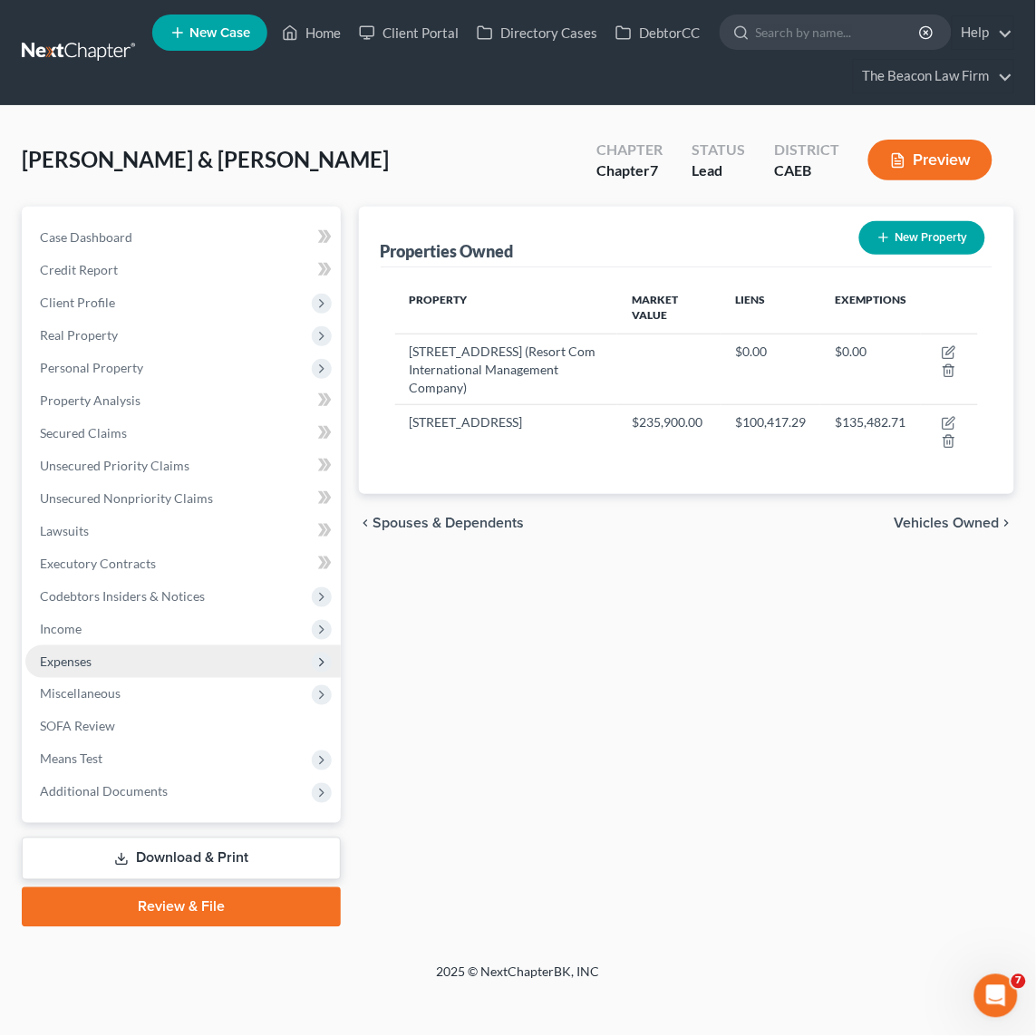
click at [80, 656] on span "Expenses" at bounding box center [66, 661] width 52 height 15
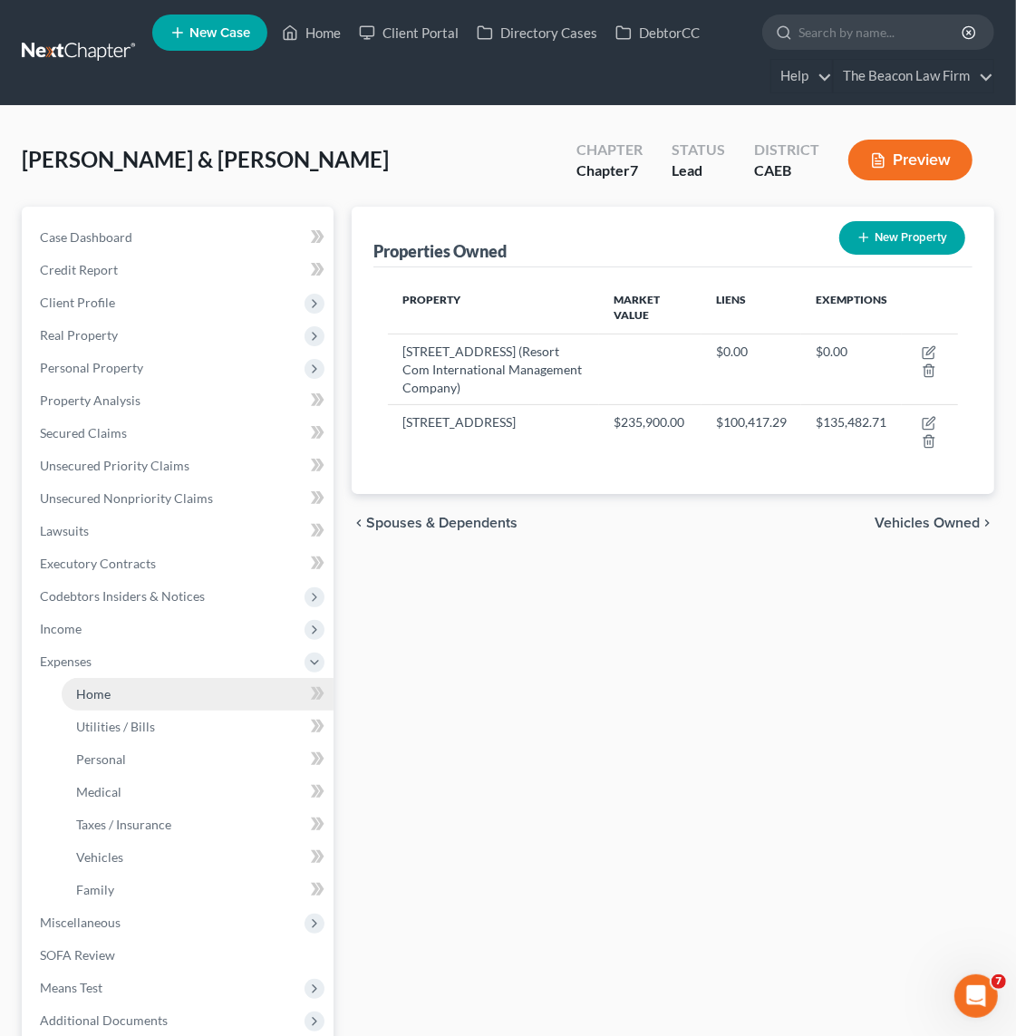
click at [88, 693] on span "Home" at bounding box center [93, 693] width 34 height 15
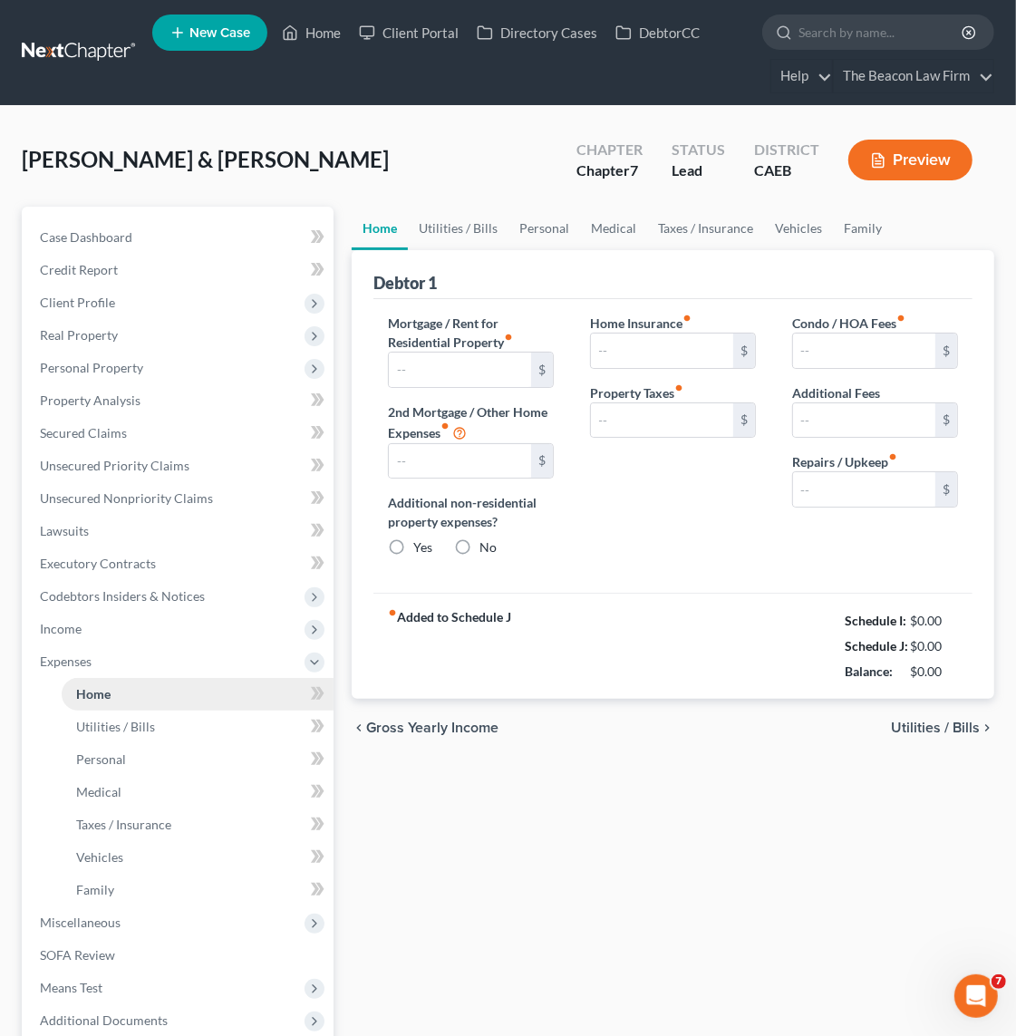
type input "760.00"
type input "0.00"
radio input "true"
type input "189.80"
type input "125.00"
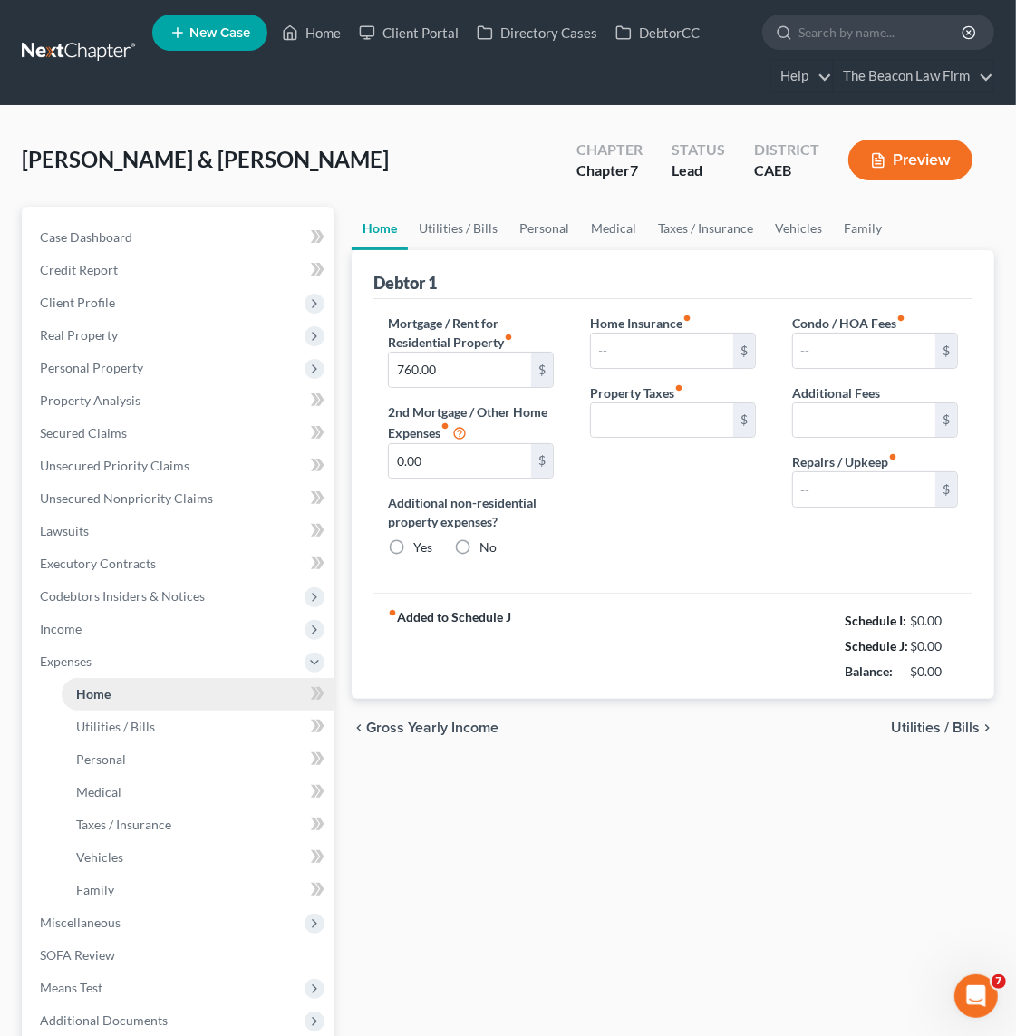
type input "0.00"
type input "100.00"
click at [700, 877] on div "Home Utilities / Bills Personal Medical Taxes / Insurance Vehicles Family Debto…" at bounding box center [673, 681] width 661 height 949
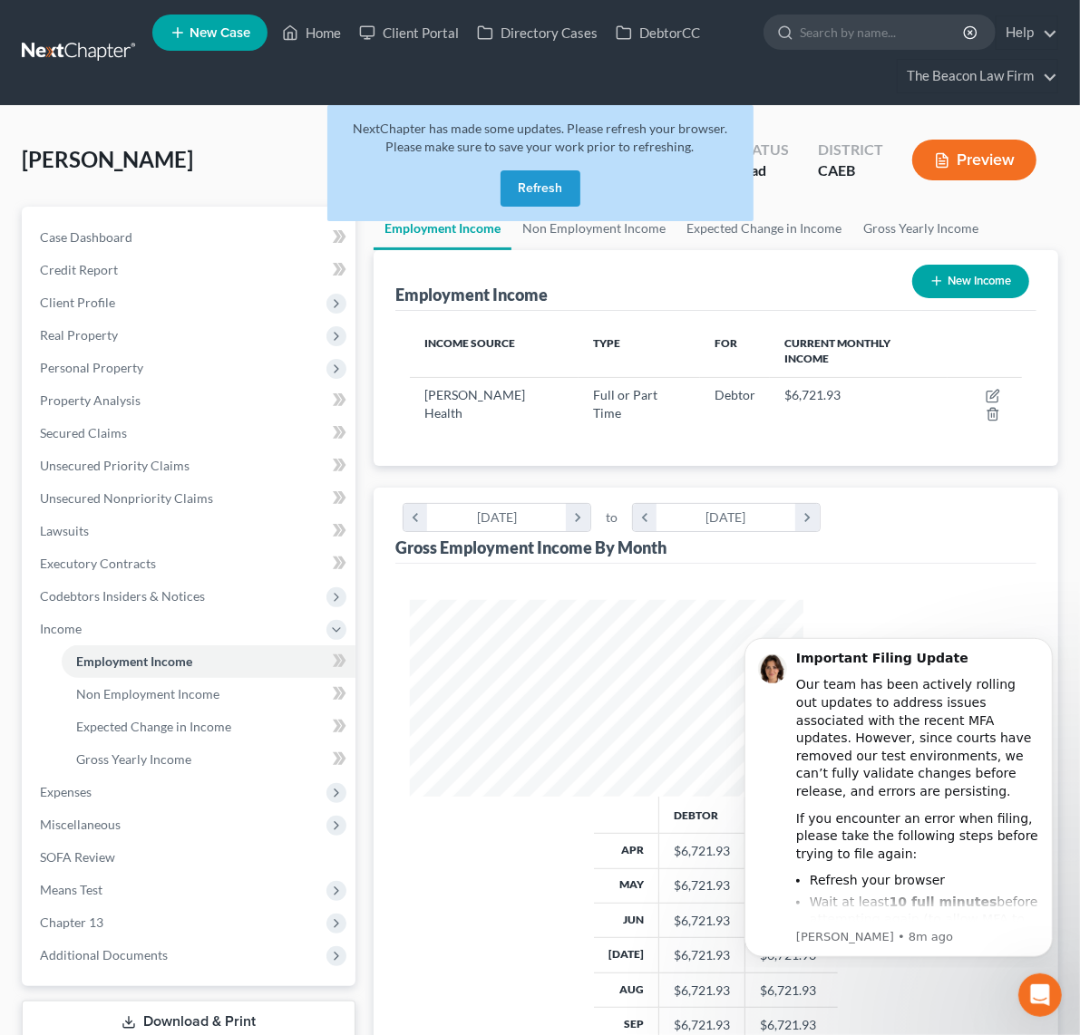
scroll to position [325, 429]
